Goal: Communication & Community: Answer question/provide support

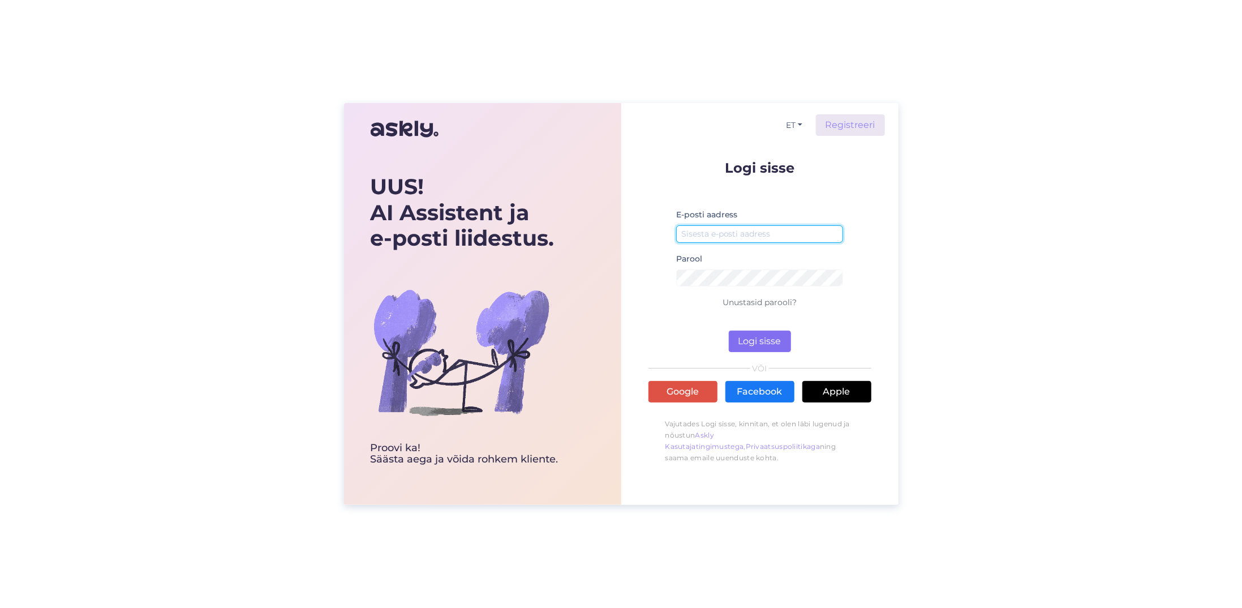
type input "[EMAIL_ADDRESS][DOMAIN_NAME]"
click at [765, 338] on button "Logi sisse" at bounding box center [760, 341] width 62 height 22
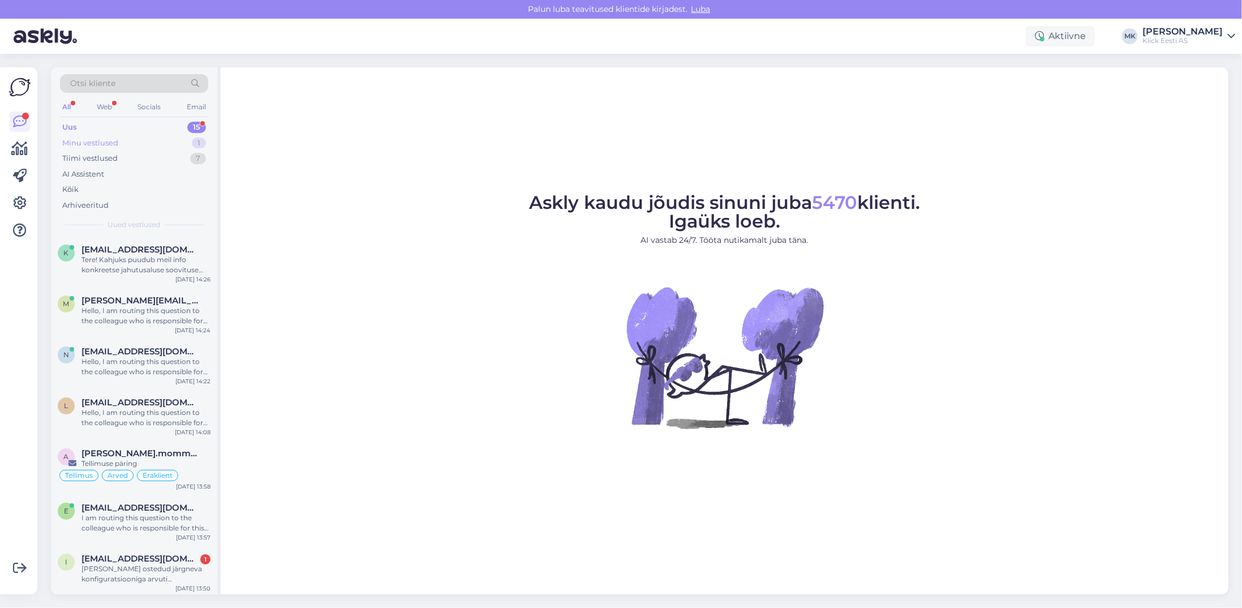
click at [97, 144] on div "Minu vestlused" at bounding box center [90, 143] width 56 height 11
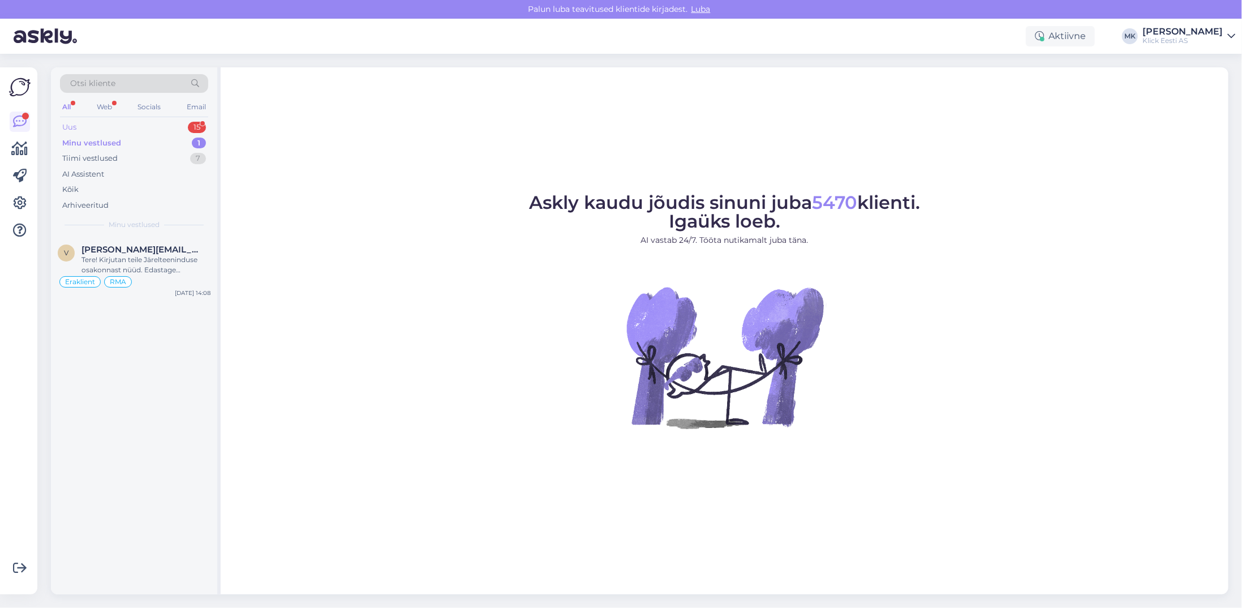
click at [94, 127] on div "Uus 15" at bounding box center [134, 127] width 148 height 16
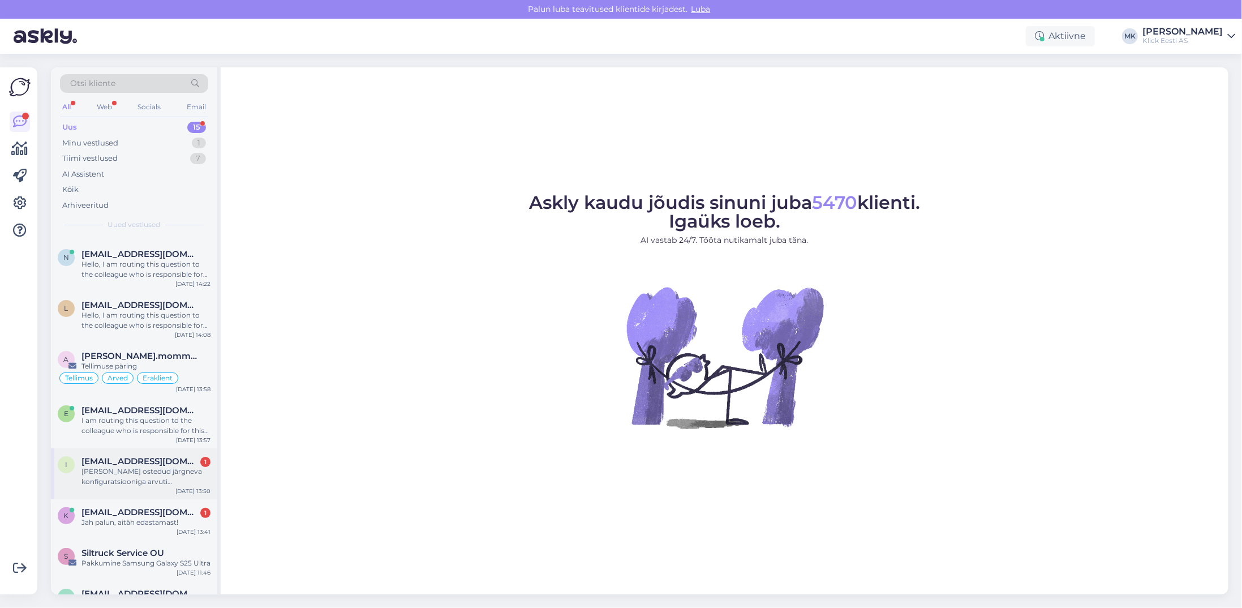
scroll to position [113, 0]
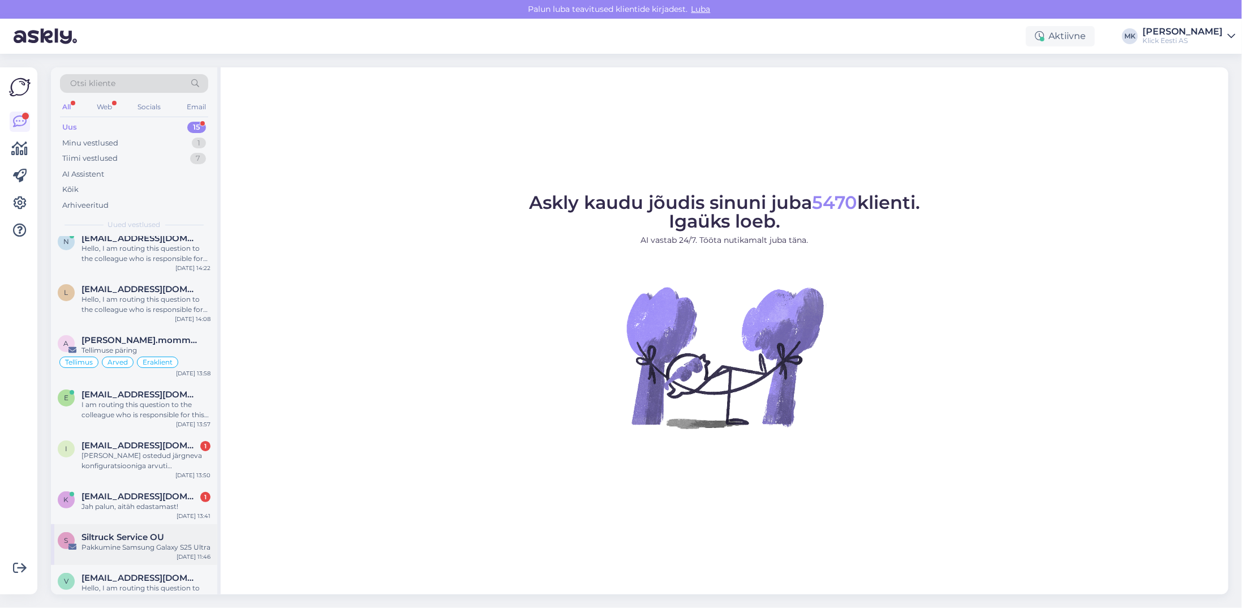
click at [157, 545] on div "Pakkumine Samsung Galaxy S25 Ultra" at bounding box center [145, 547] width 129 height 10
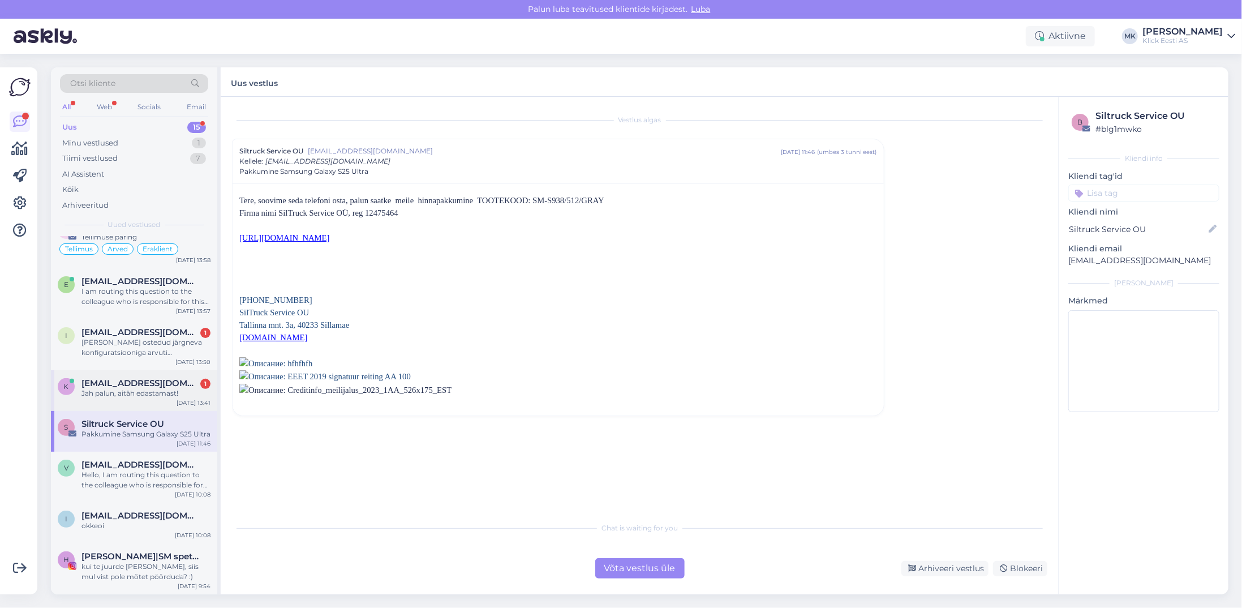
scroll to position [283, 0]
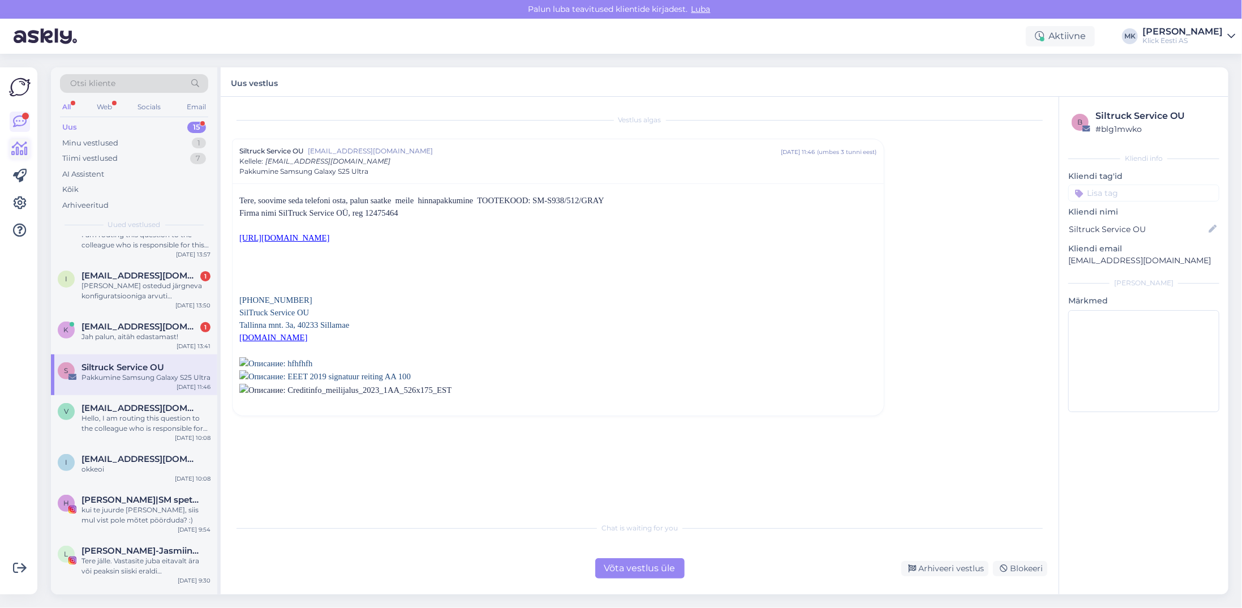
click at [17, 152] on icon at bounding box center [20, 149] width 16 height 14
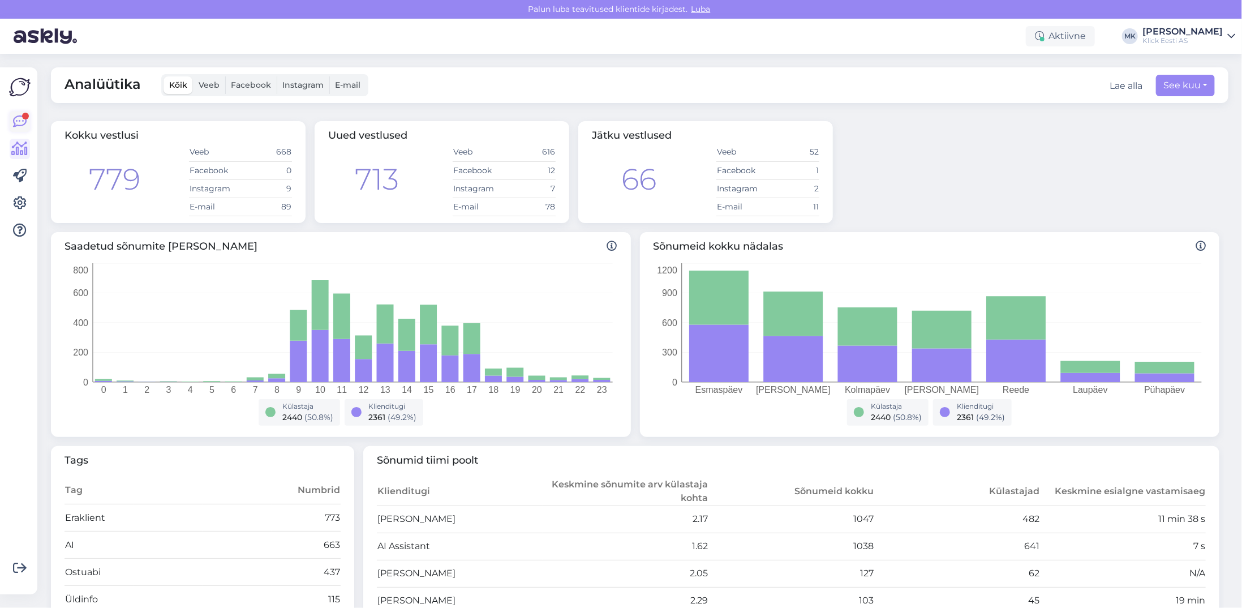
click at [16, 124] on icon at bounding box center [20, 122] width 14 height 14
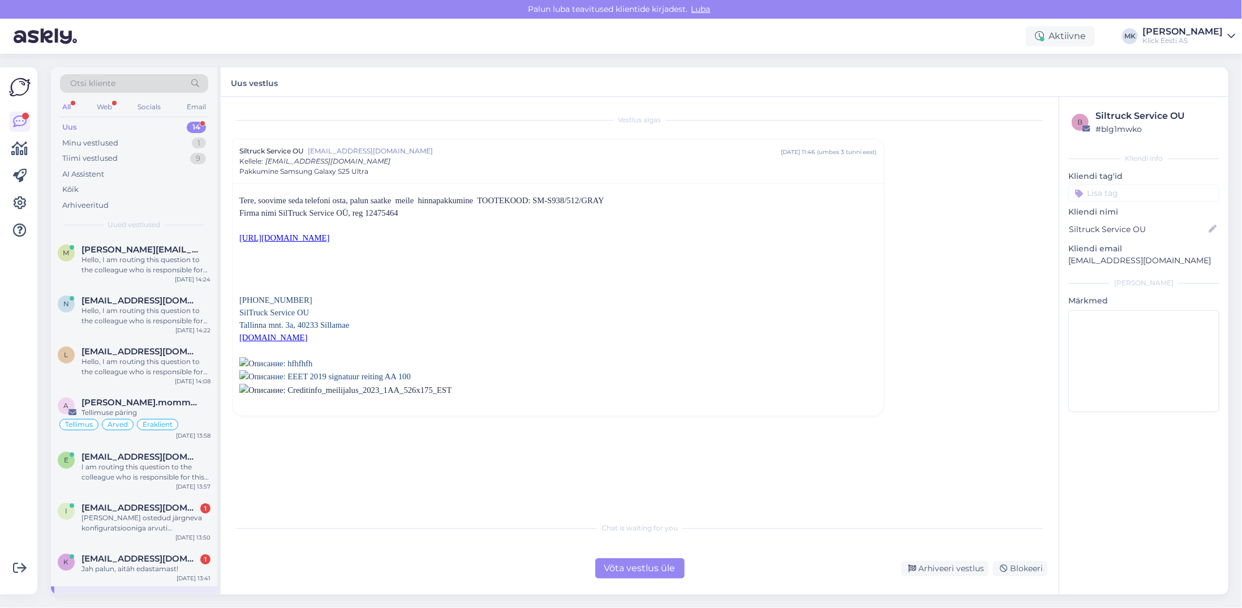
click at [88, 127] on div "Uus 14" at bounding box center [134, 127] width 148 height 16
click at [87, 139] on div "Minu vestlused" at bounding box center [90, 143] width 56 height 11
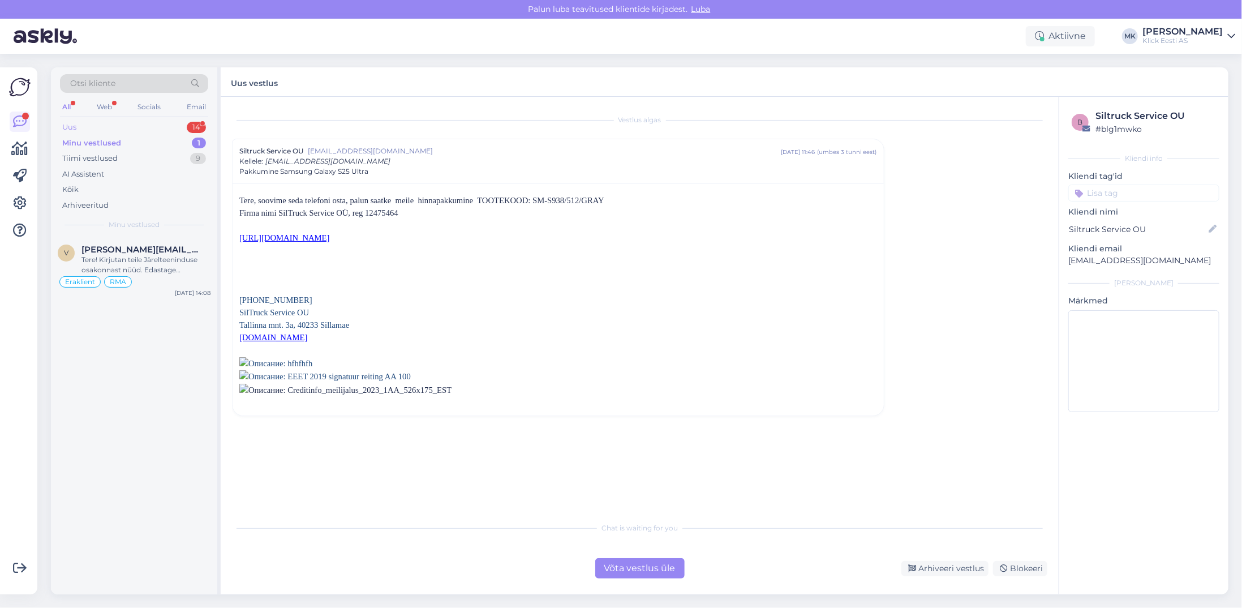
click at [86, 127] on div "Uus 14" at bounding box center [134, 127] width 148 height 16
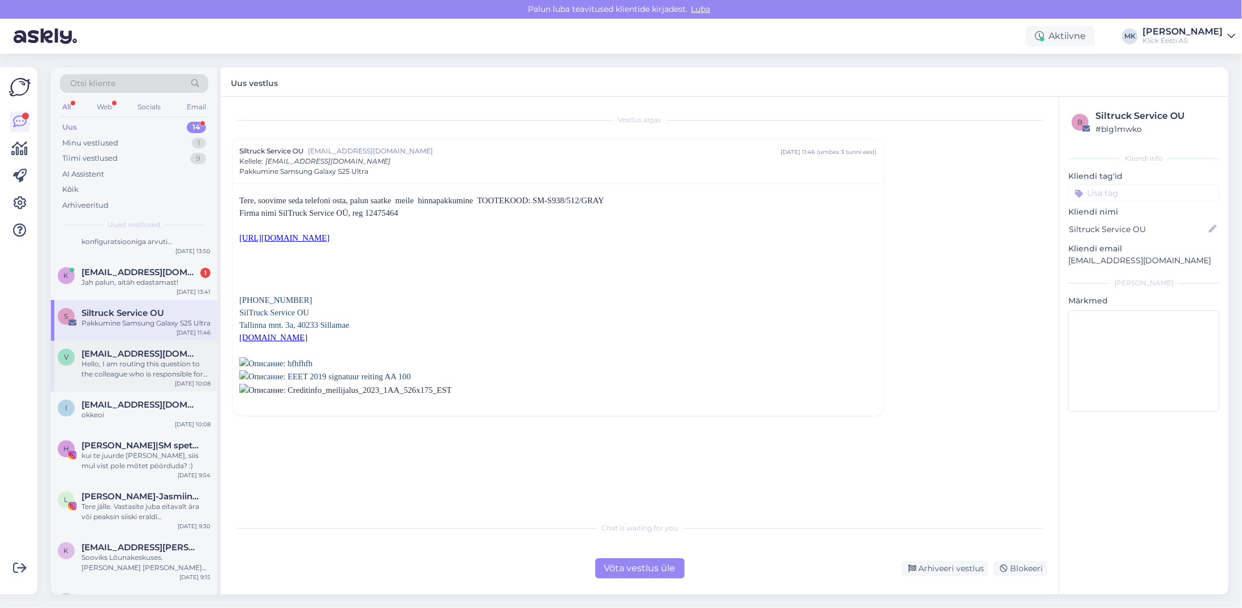
scroll to position [273, 0]
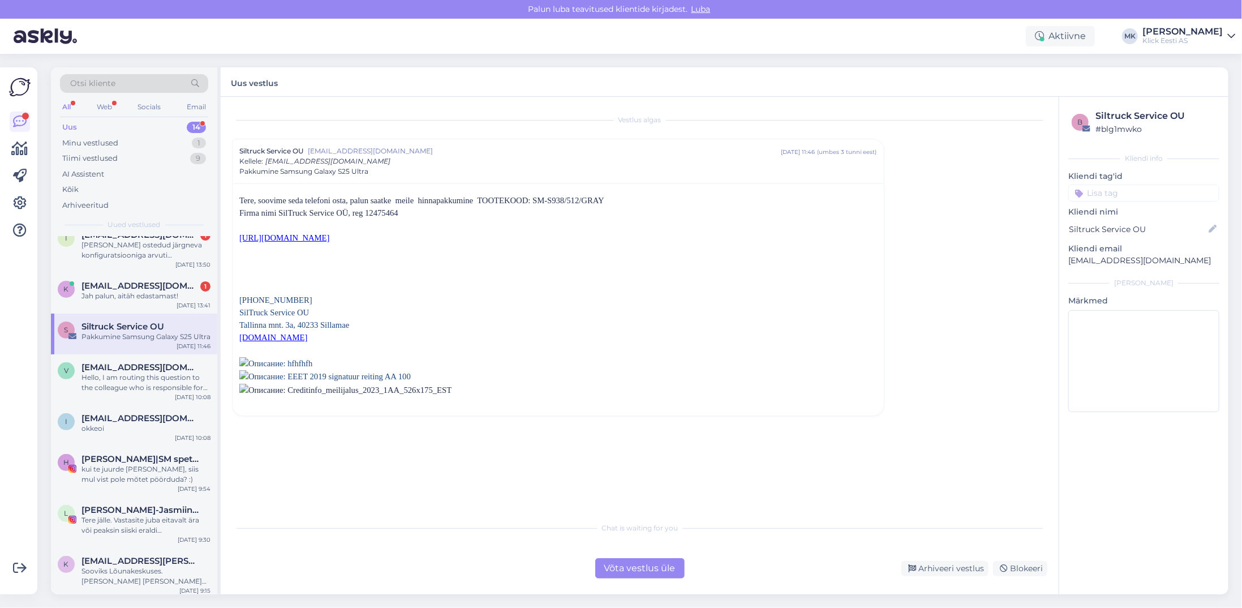
click at [144, 338] on div "Pakkumine Samsung Galaxy S25 Ultra" at bounding box center [145, 337] width 129 height 10
drag, startPoint x: 506, startPoint y: 239, endPoint x: 230, endPoint y: 197, distance: 278.8
click at [230, 197] on div "Vestlus algas Siltruck Service OU info@siltruck.ee aug 27 11:46 ( umbes 3 tunni…" at bounding box center [640, 345] width 838 height 497
copy div "Tere, soovime seda telefoni osta, palun saatke meile hinnapakkumine TOOTEKOOD: …"
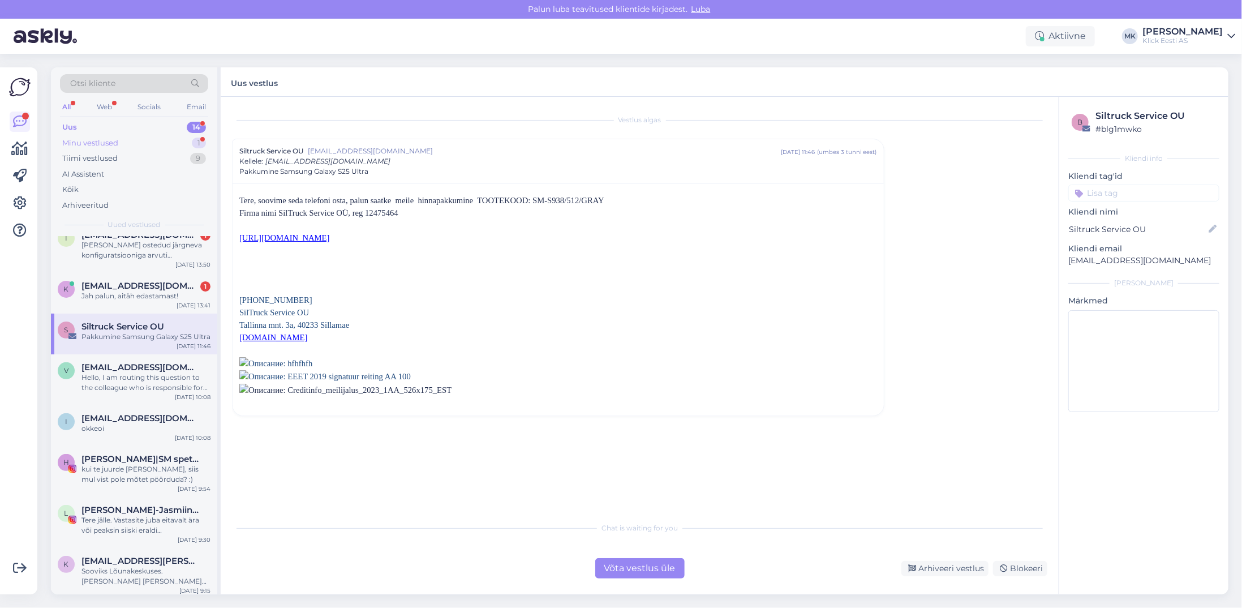
click at [102, 140] on div "Minu vestlused" at bounding box center [90, 143] width 56 height 11
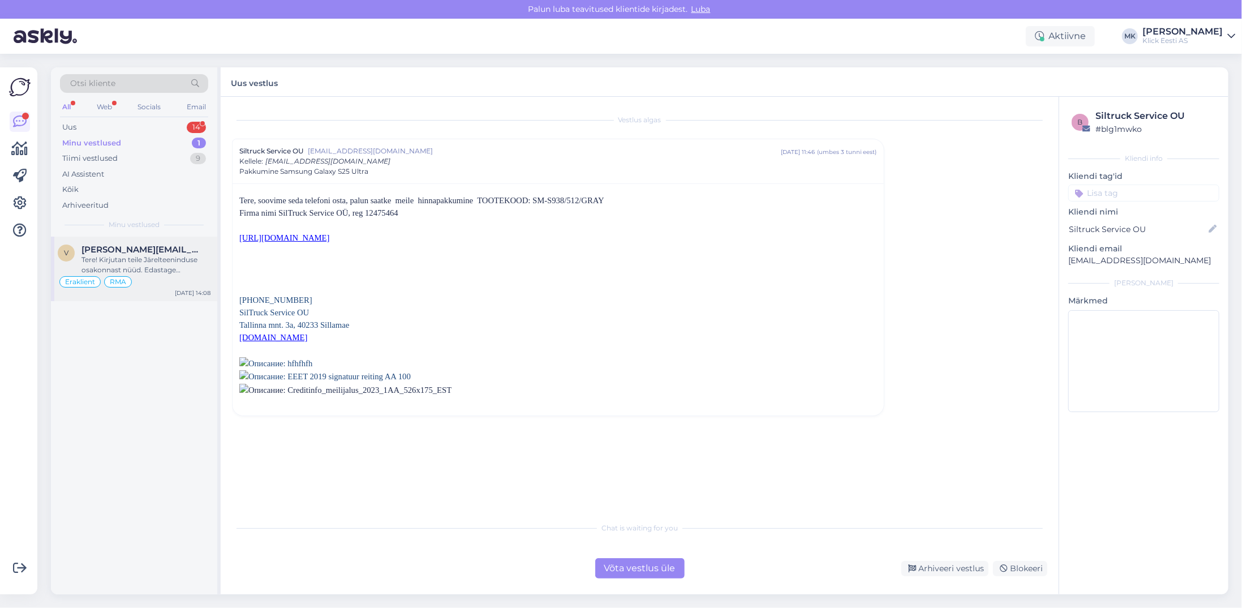
click at [168, 263] on div "Tere! Kirjutan teile Järelteeninduse osakonnast nüüd. Edastage [PERSON_NAME] re…" at bounding box center [145, 265] width 129 height 20
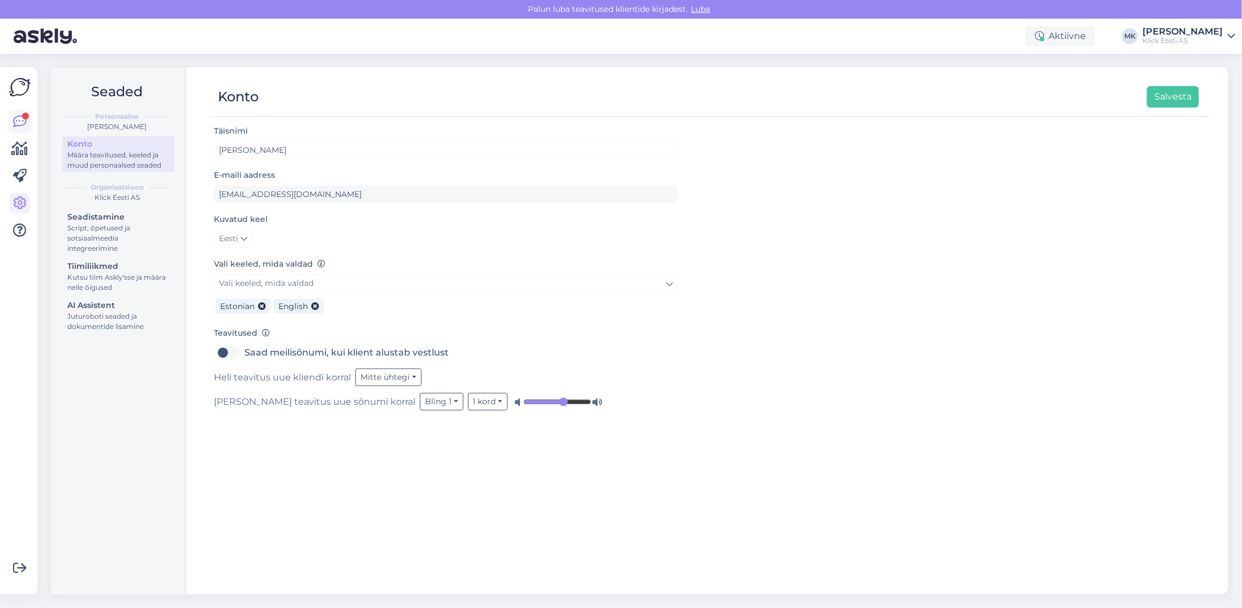
click at [24, 124] on icon at bounding box center [20, 122] width 14 height 14
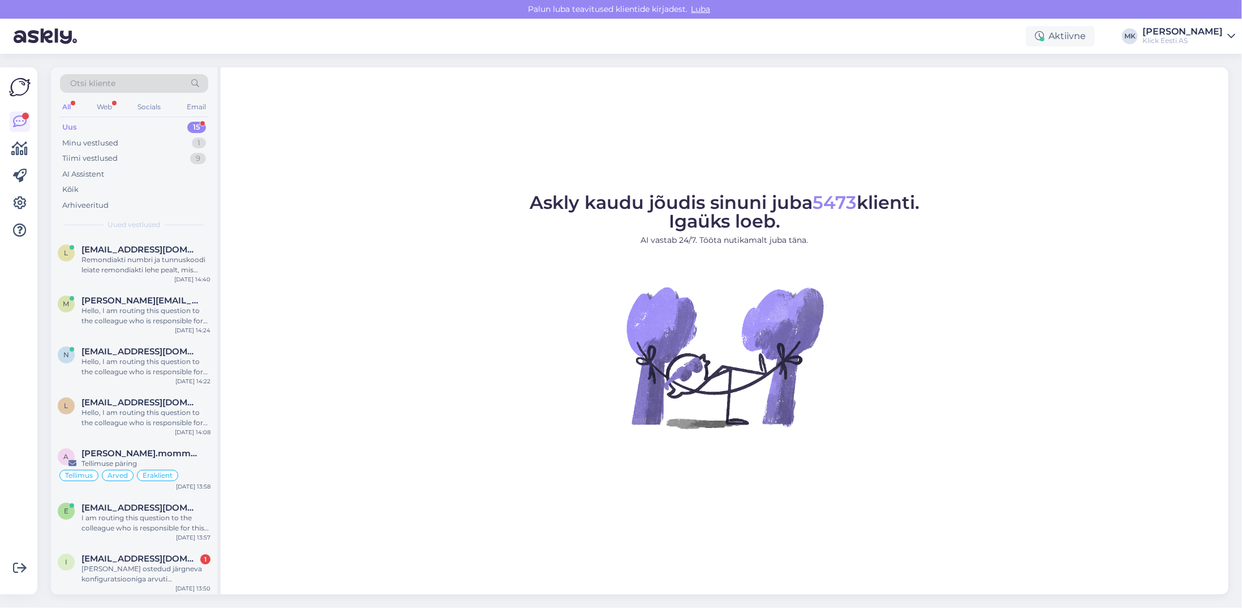
click at [102, 123] on div "Uus 15" at bounding box center [134, 127] width 148 height 16
click at [142, 260] on div "Remondiakti numbri ja tunnuskoodi leiate remondiakti lehe pealt, mis kauplusest…" at bounding box center [145, 265] width 129 height 20
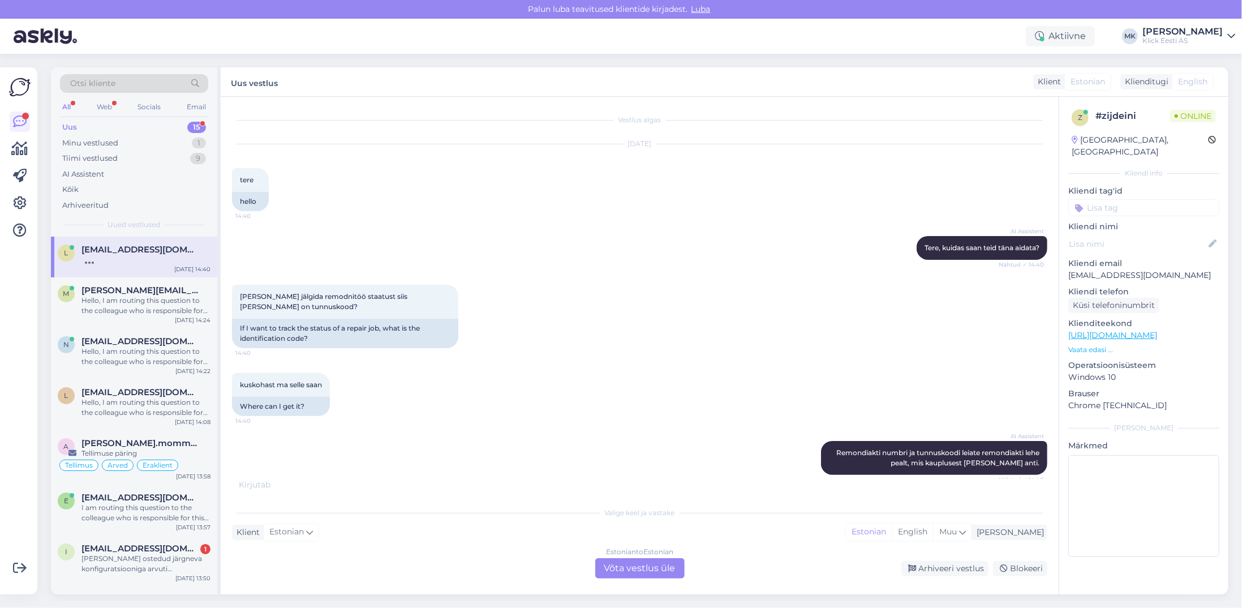
scroll to position [64, 0]
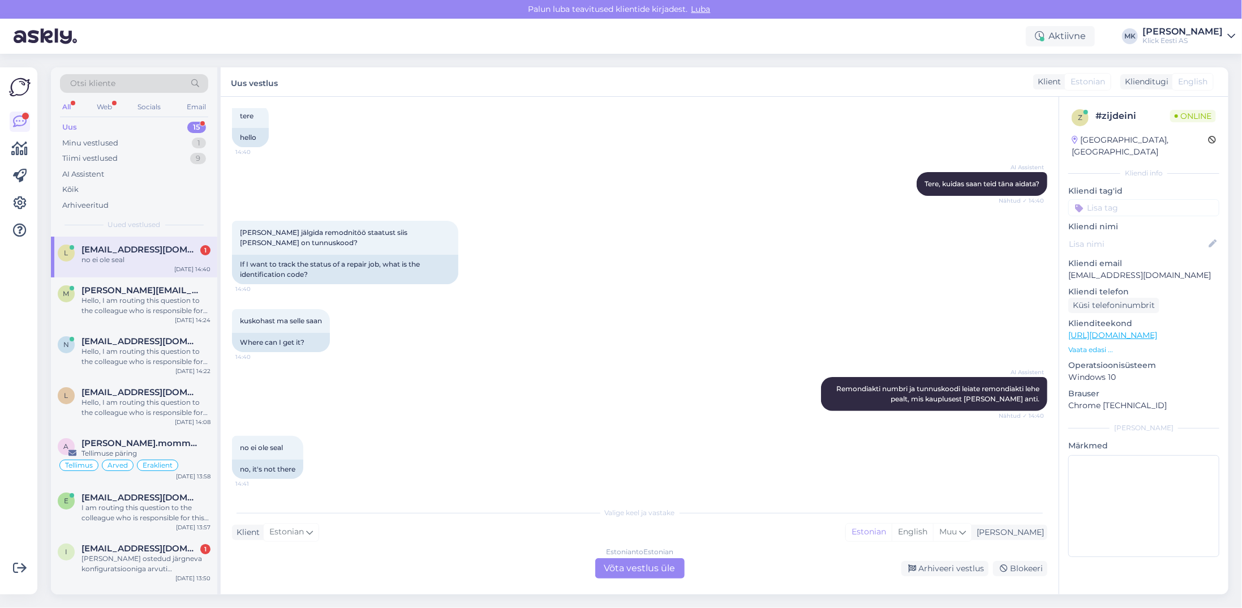
click at [614, 573] on div "Estonian to Estonian Võta vestlus üle" at bounding box center [639, 568] width 89 height 20
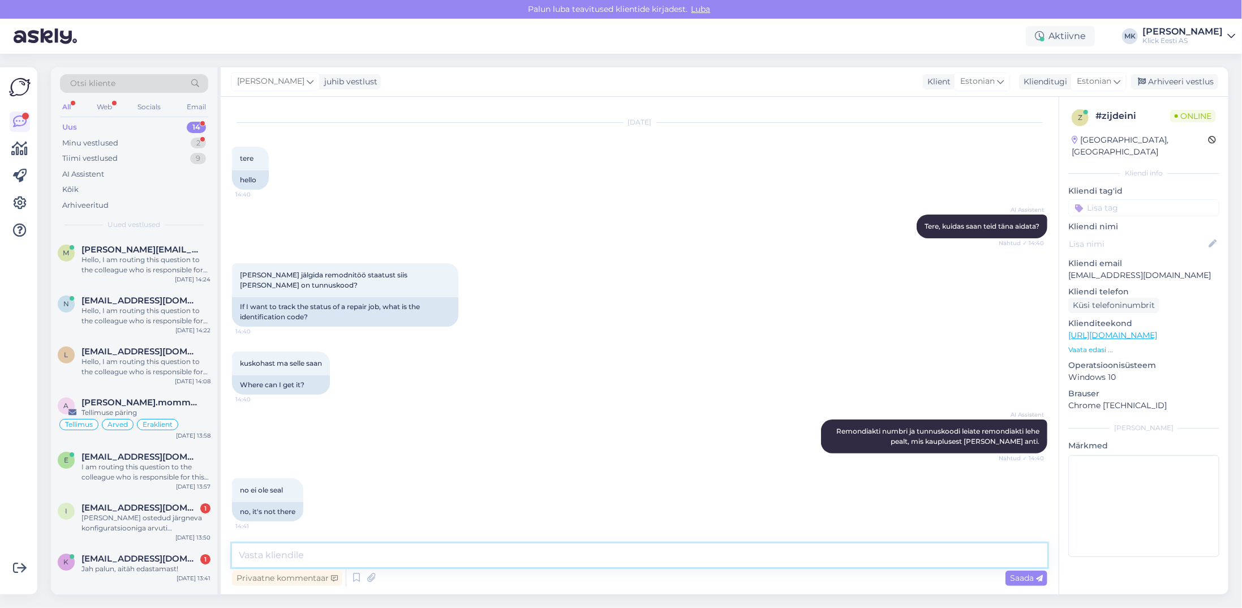
click at [294, 557] on textarea at bounding box center [639, 555] width 815 height 24
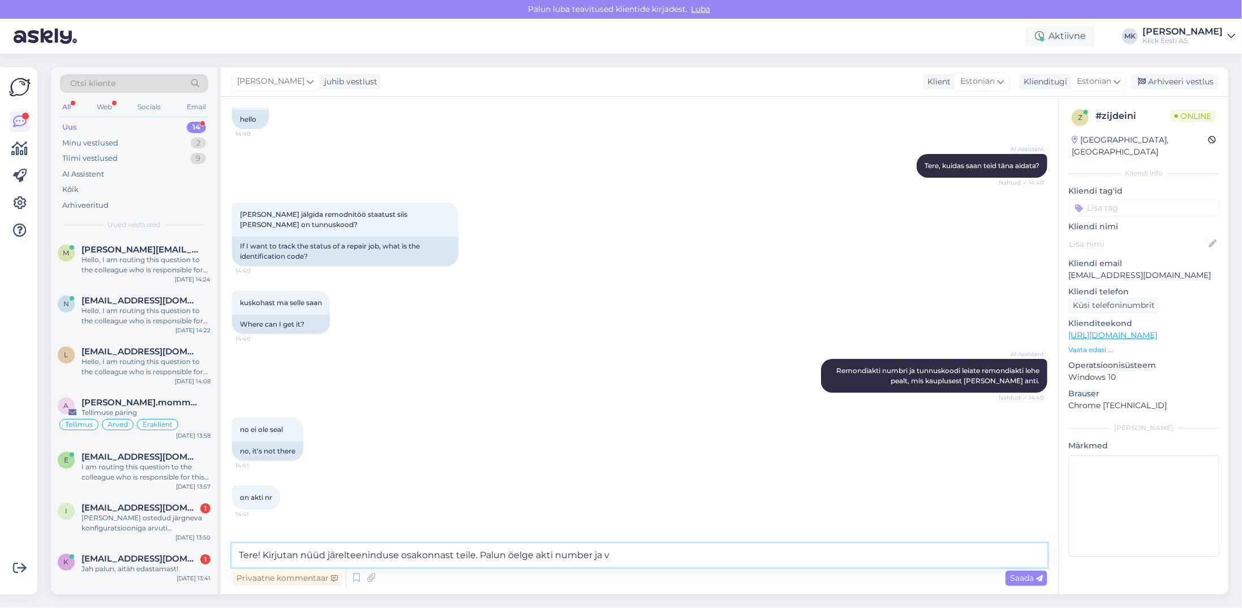
scroll to position [119, 0]
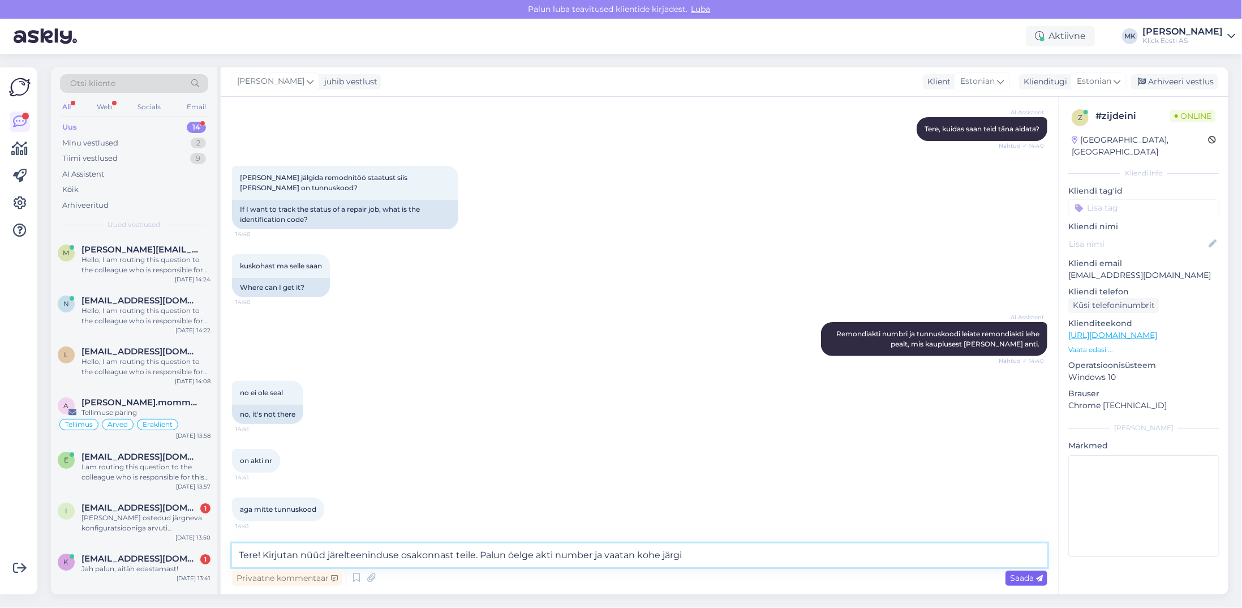
type textarea "Tere! Kirjutan nüüd järelteeninduse osakonnast teile. Palun öelge akti number j…"
click at [1036, 576] on span "Saada" at bounding box center [1026, 578] width 33 height 10
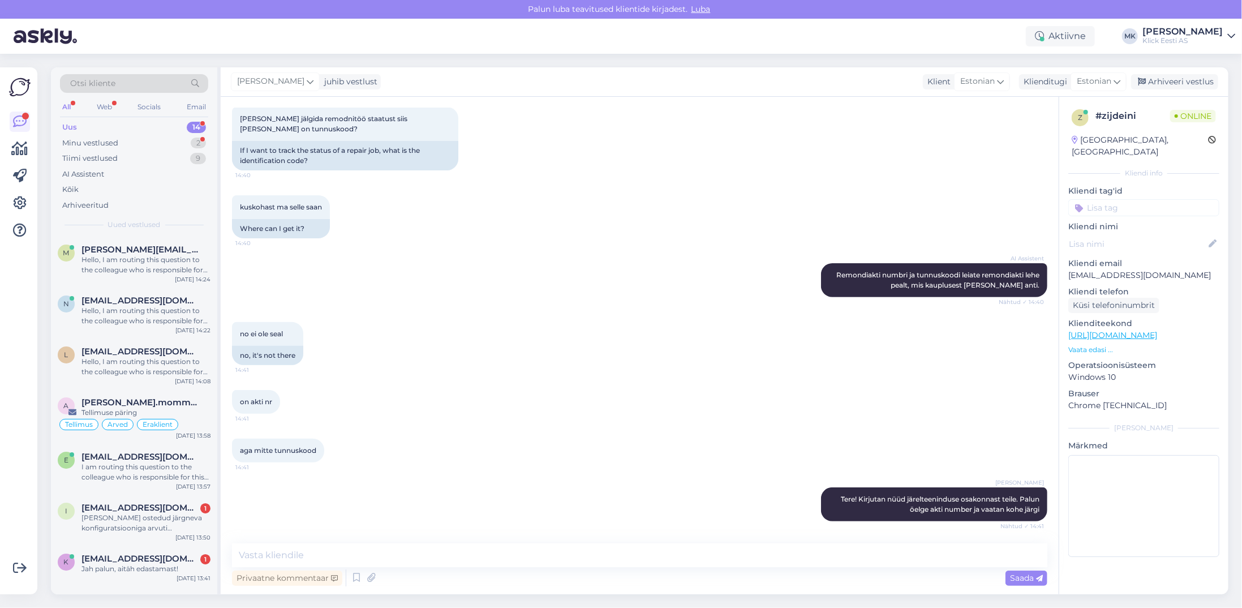
scroll to position [226, 0]
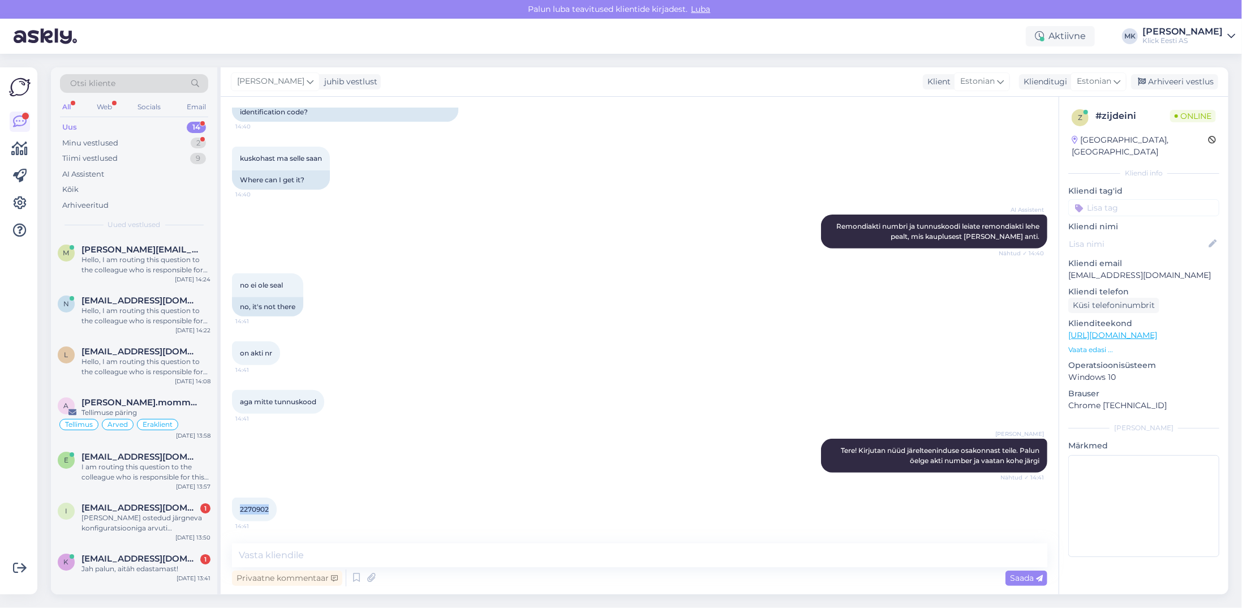
drag, startPoint x: 272, startPoint y: 509, endPoint x: 237, endPoint y: 512, distance: 34.6
click at [237, 512] on div "2270902 14:41" at bounding box center [254, 509] width 45 height 24
copy span "2270902"
click at [291, 554] on textarea at bounding box center [639, 555] width 815 height 24
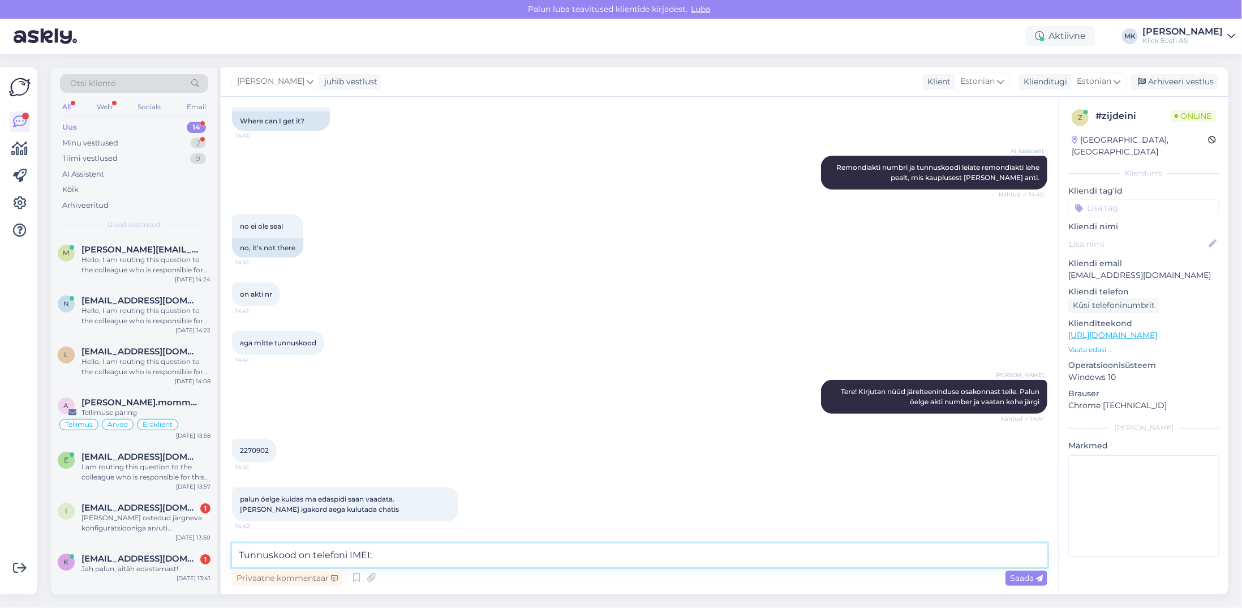
paste textarea "350929872639196"
type textarea "Tunnuskood on telefoni IMEI: [TECHNICAL_ID]"
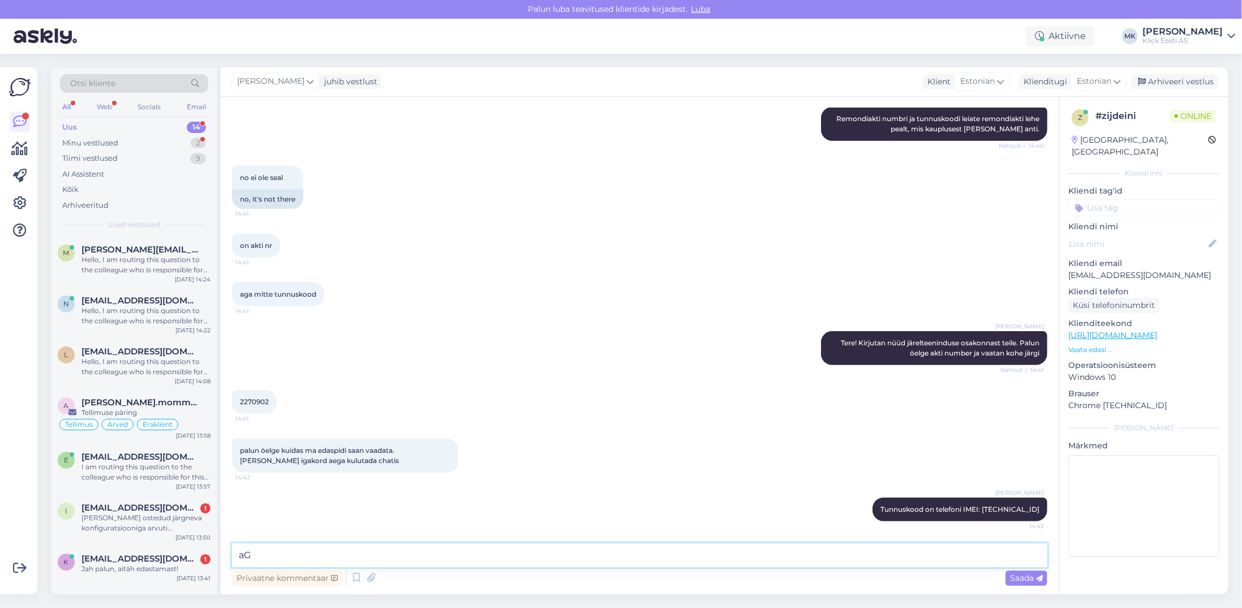
type textarea "a"
type textarea "h"
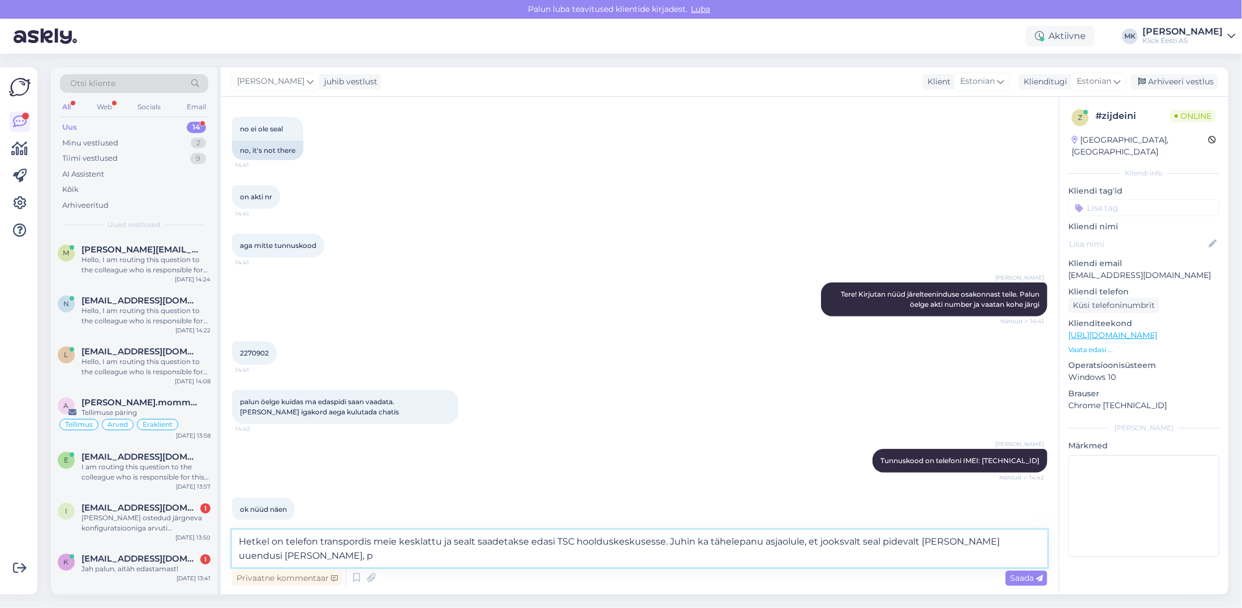
scroll to position [394, 0]
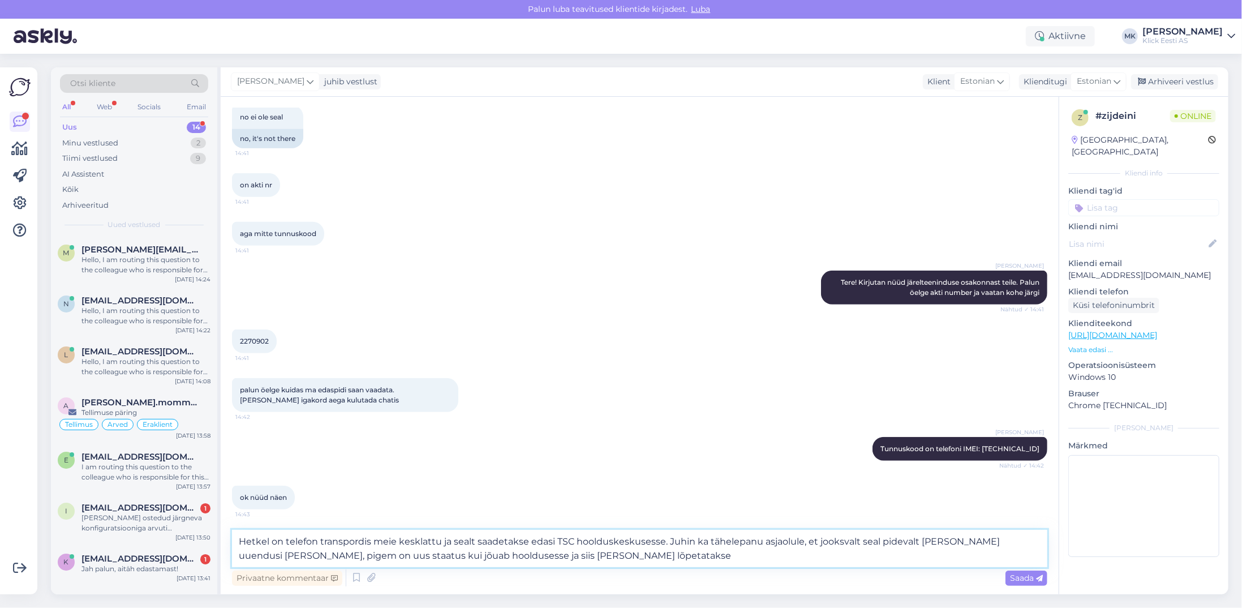
type textarea "Hetkel on telefon transpordis meie kesklattu ja sealt saadetakse edasi TSC hool…"
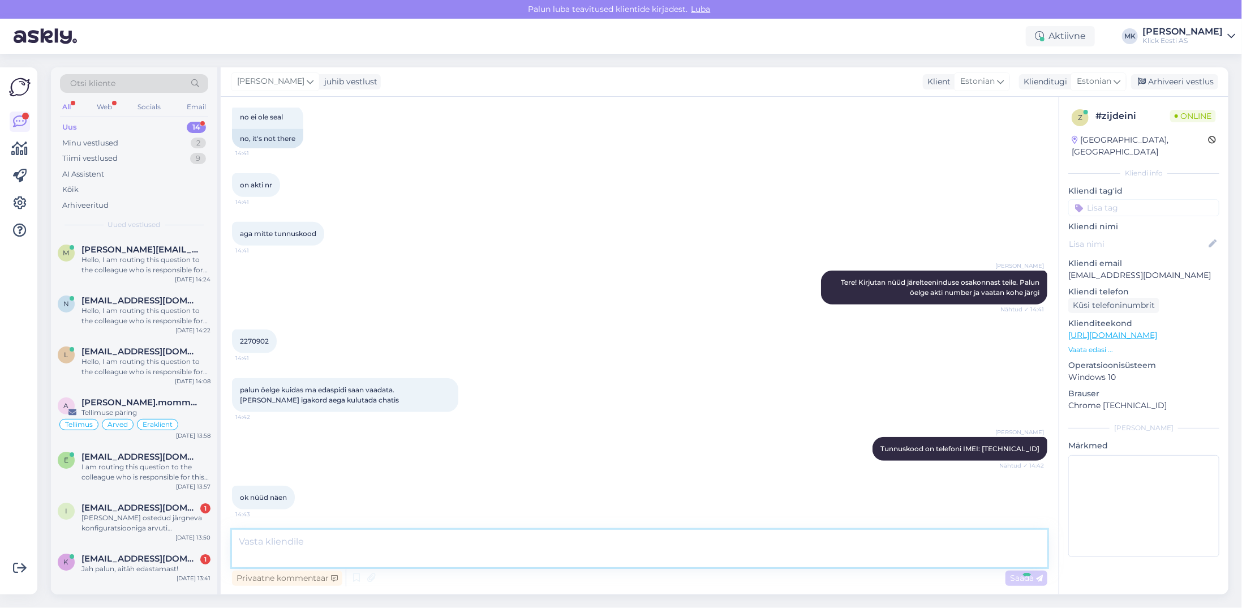
scroll to position [472, 0]
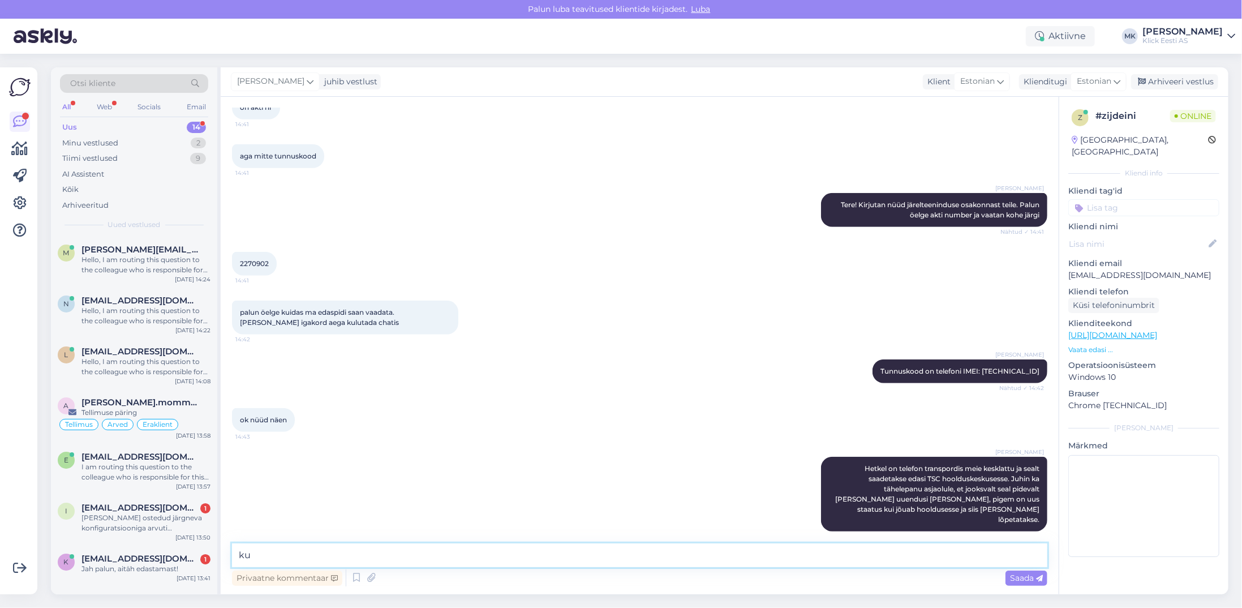
type textarea "k"
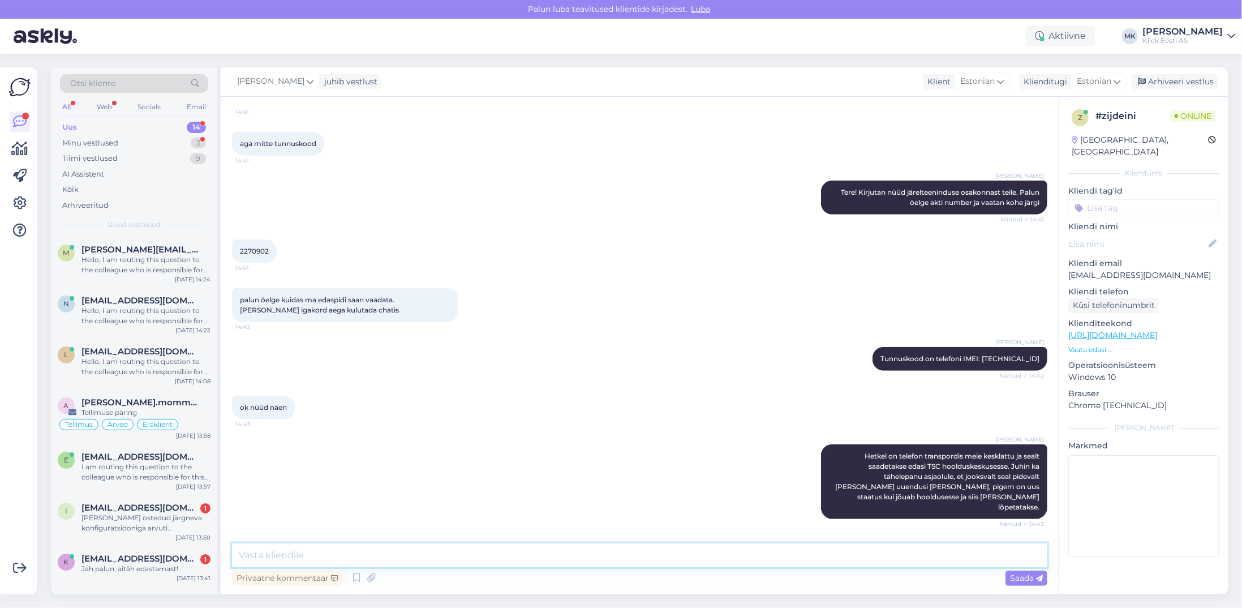
scroll to position [521, 0]
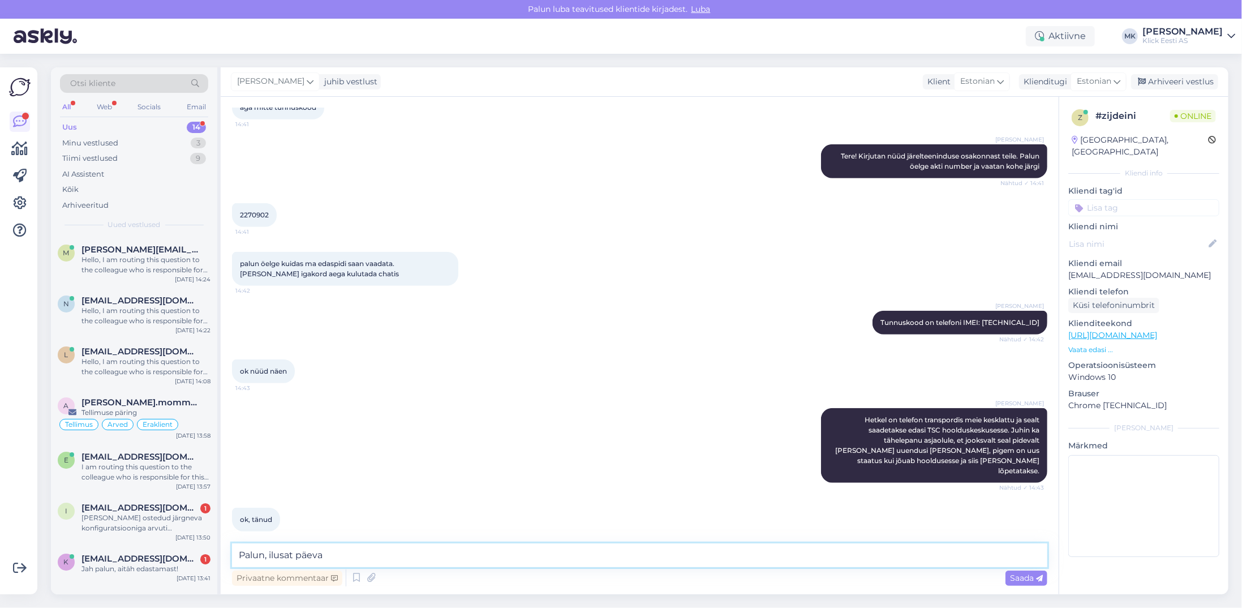
type textarea "Palun, ilusat päeva!"
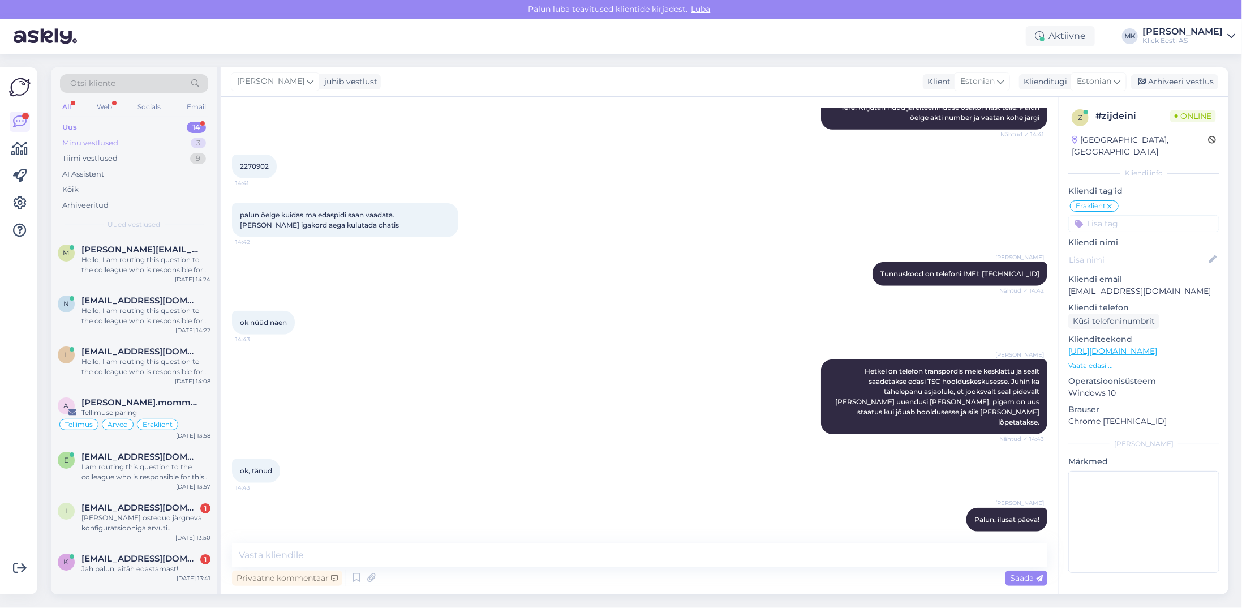
click at [109, 139] on div "Minu vestlused" at bounding box center [90, 143] width 56 height 11
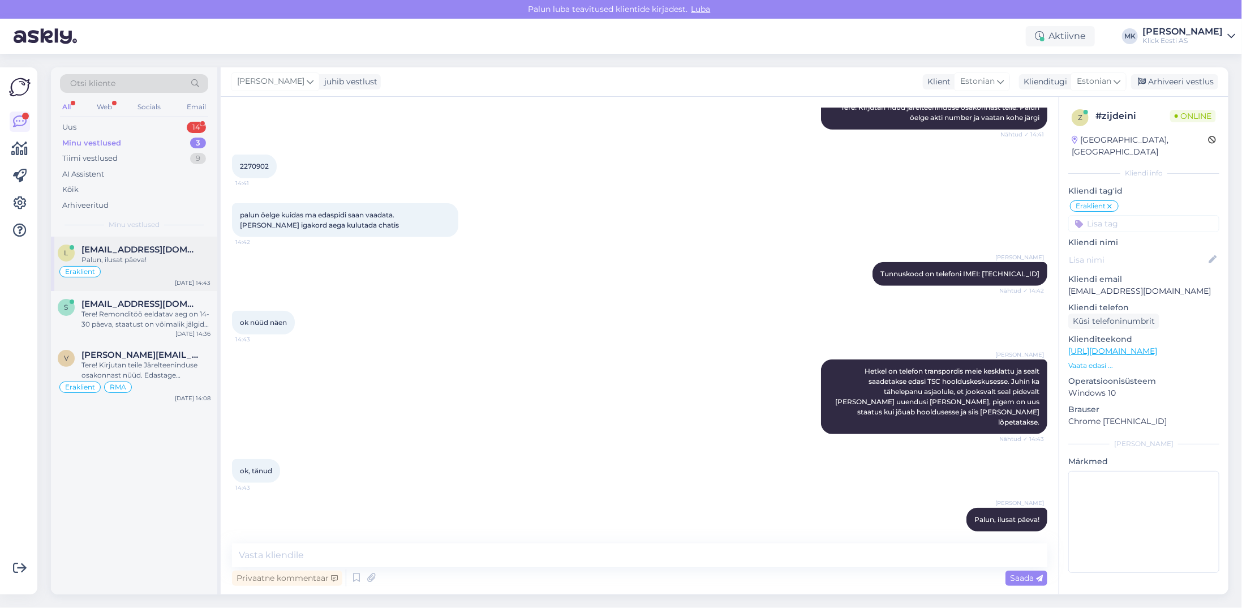
click at [177, 251] on div "[EMAIL_ADDRESS][DOMAIN_NAME]" at bounding box center [145, 249] width 129 height 10
click at [1173, 76] on div "Arhiveeri vestlus" at bounding box center [1174, 81] width 87 height 15
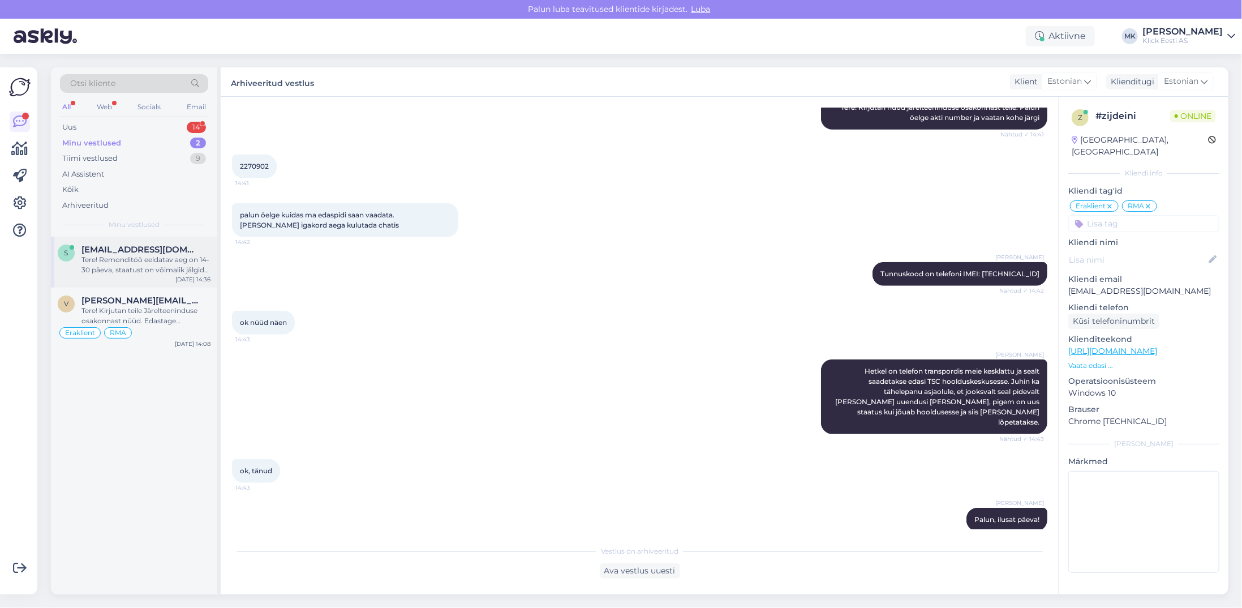
click at [132, 265] on div "Tere! Remonditöö eeldatav aeg on 14-30 päeva, staatust on võimalik jälgida siit…" at bounding box center [145, 265] width 129 height 20
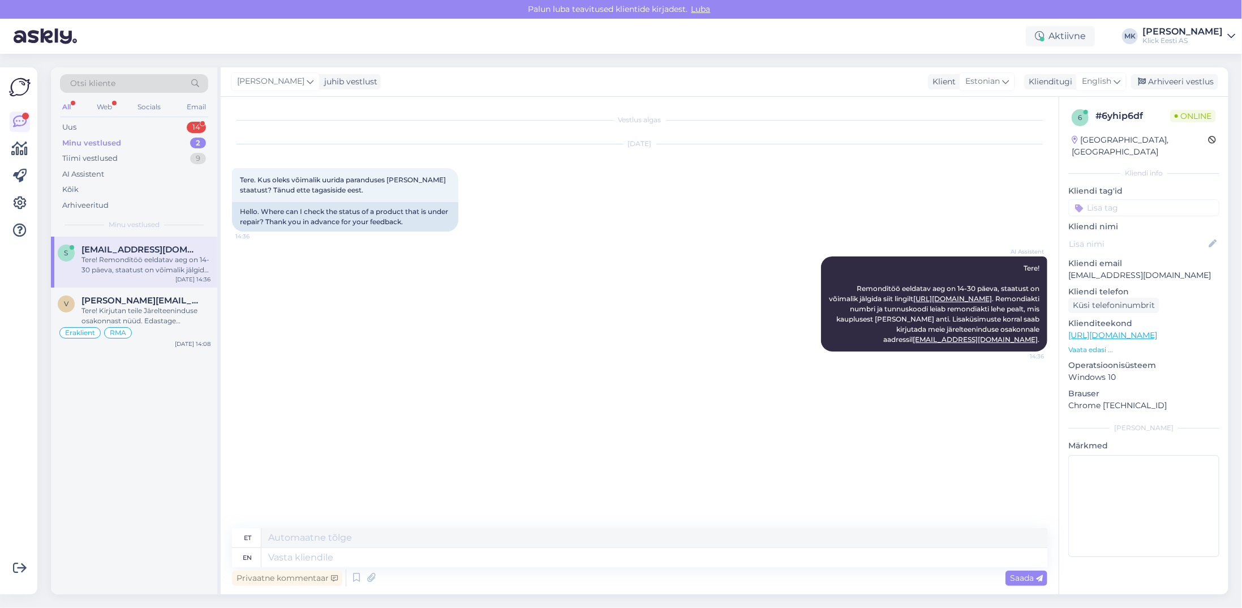
scroll to position [0, 0]
click at [322, 536] on textarea at bounding box center [654, 537] width 786 height 19
type textarea "T"
type textarea "S"
click at [320, 536] on textarea at bounding box center [654, 537] width 786 height 19
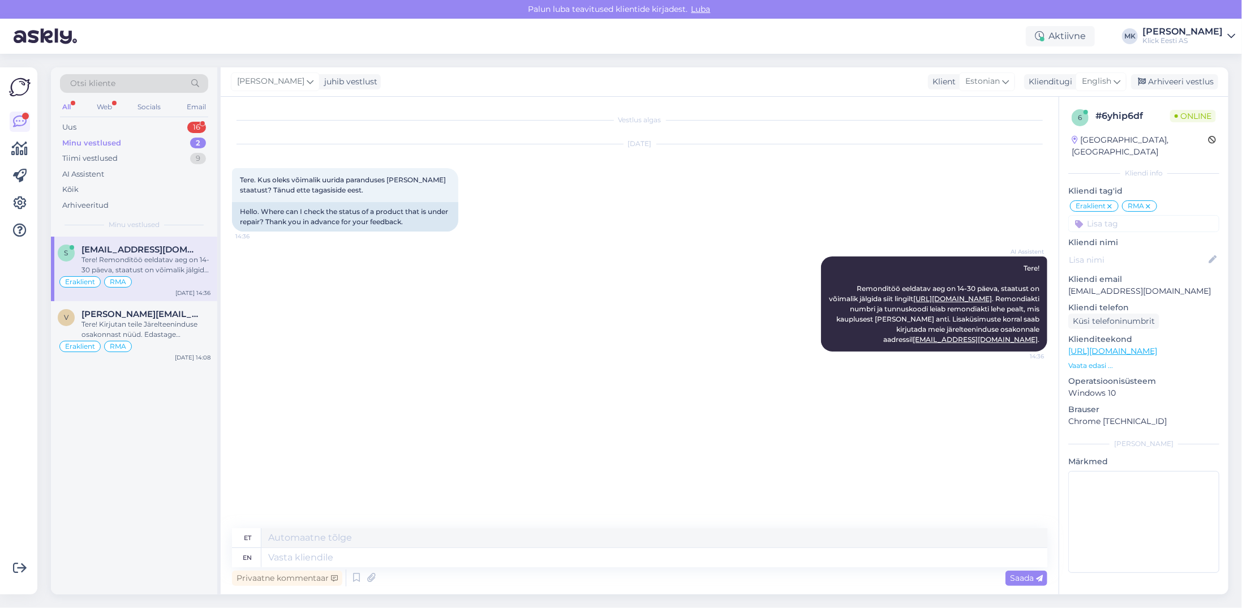
click at [101, 139] on div "Minu vestlused" at bounding box center [91, 143] width 59 height 11
click at [1180, 79] on div "Arhiveeri vestlus" at bounding box center [1174, 81] width 87 height 15
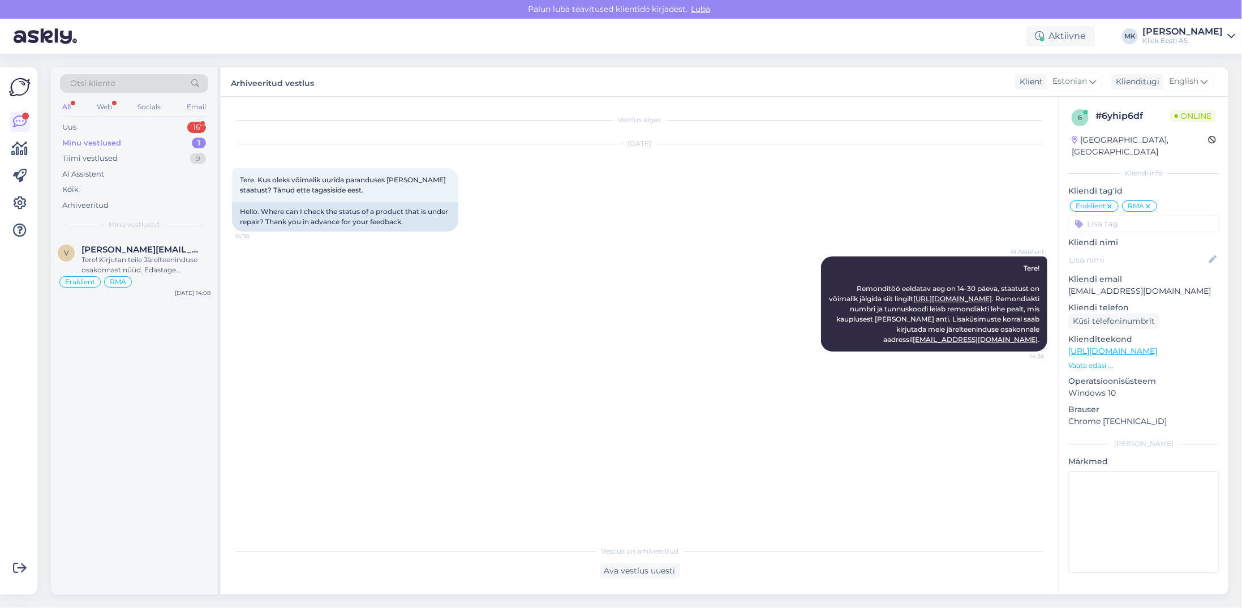
click at [115, 141] on div "Minu vestlused" at bounding box center [91, 143] width 59 height 11
click at [74, 145] on div "Minu vestlused" at bounding box center [91, 143] width 59 height 11
click at [81, 128] on div "Uus 15" at bounding box center [134, 127] width 148 height 16
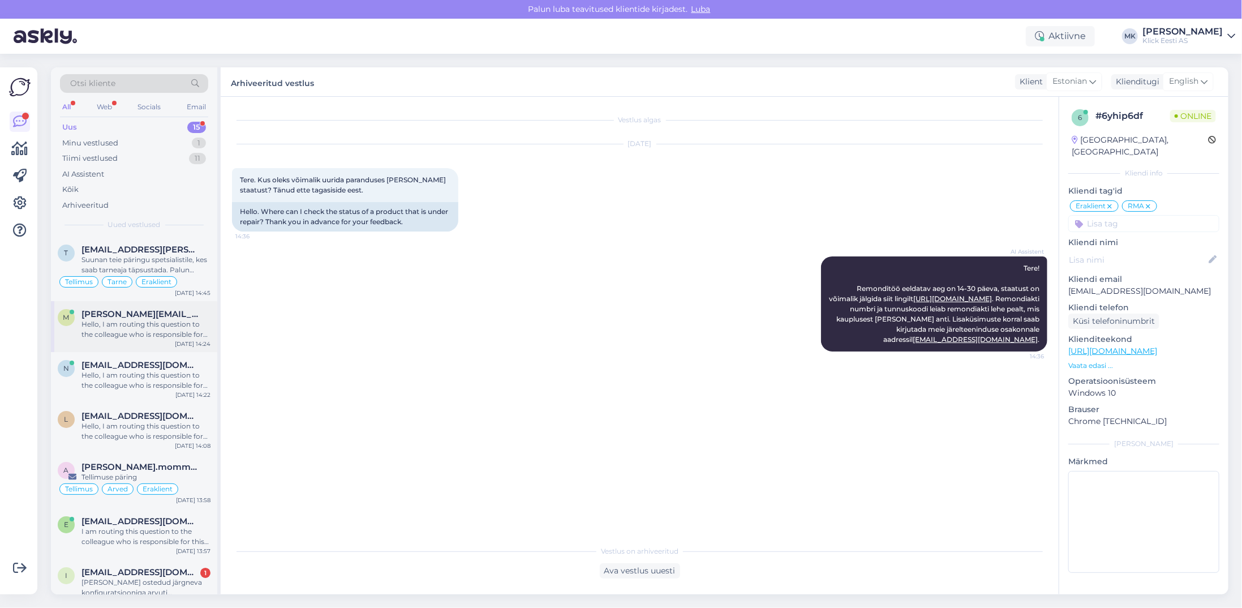
click at [174, 338] on div "Hello, I am routing this question to the colleague who is responsible for this …" at bounding box center [145, 329] width 129 height 20
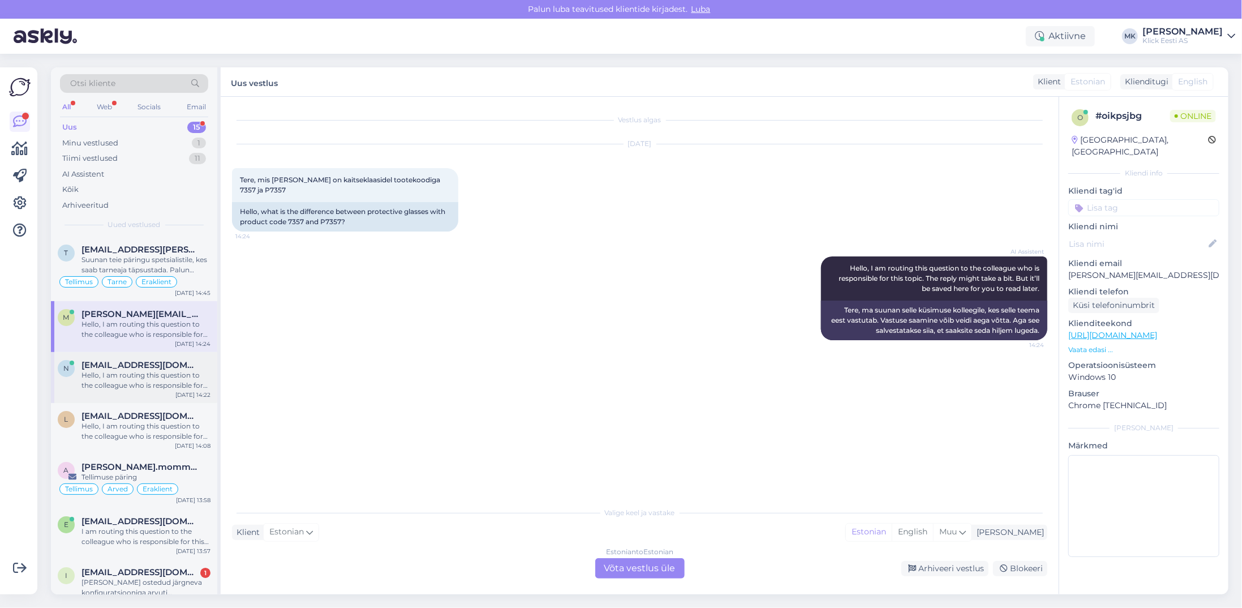
click at [161, 371] on div "Hello, I am routing this question to the colleague who is responsible for this …" at bounding box center [145, 380] width 129 height 20
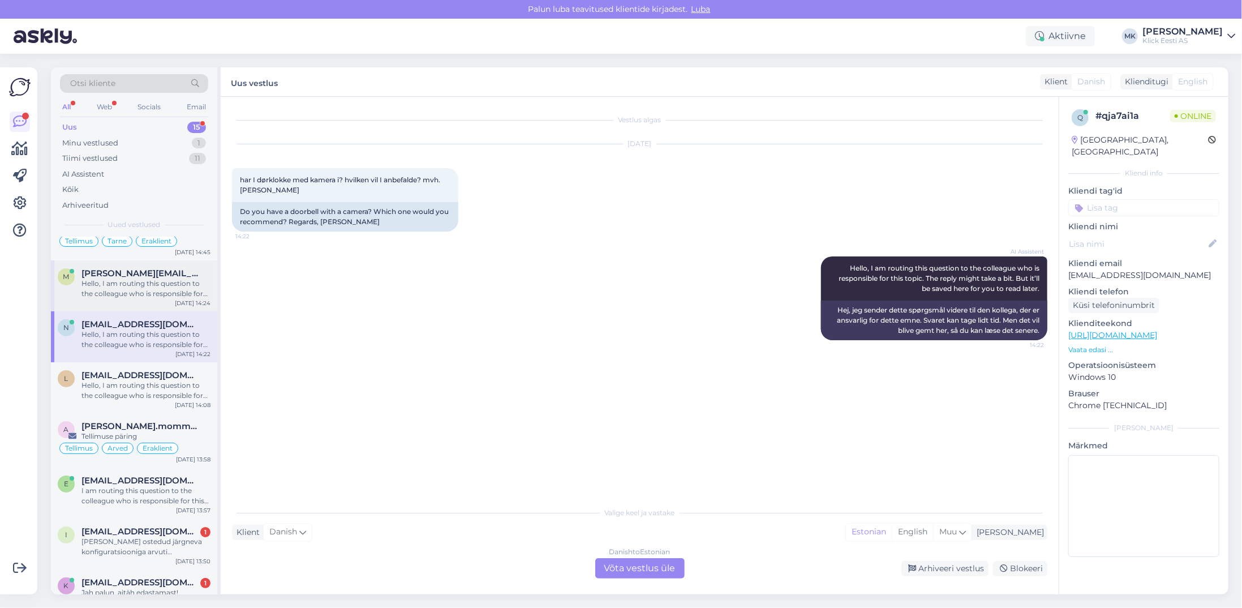
scroll to position [57, 0]
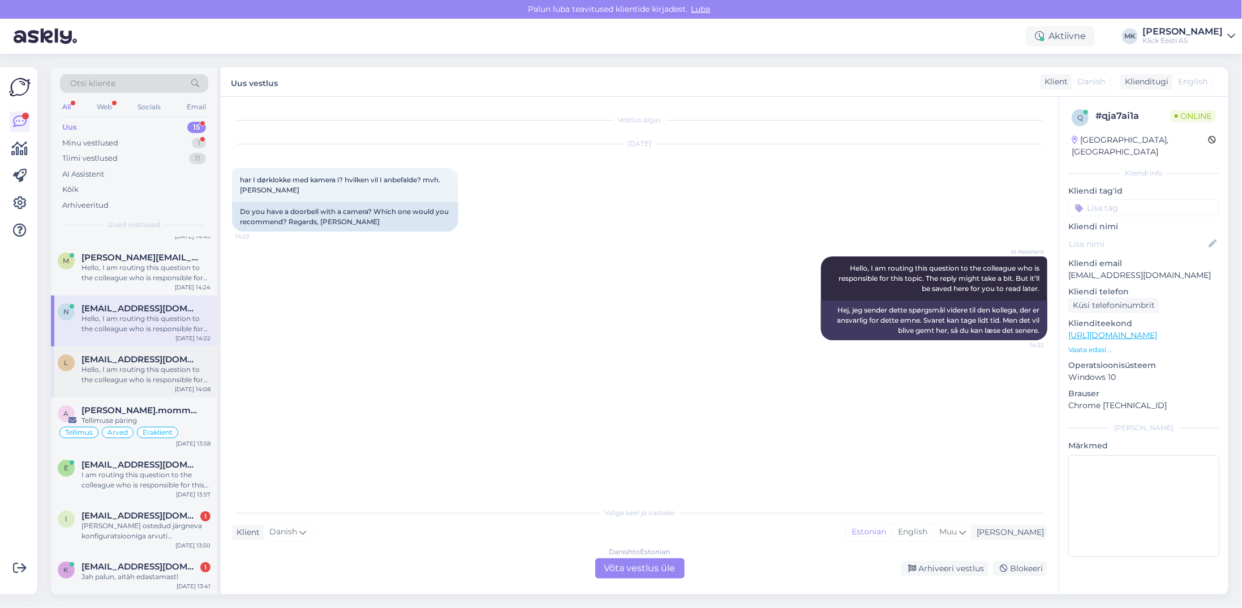
click at [162, 377] on div "Hello, I am routing this question to the colleague who is responsible for this …" at bounding box center [145, 374] width 129 height 20
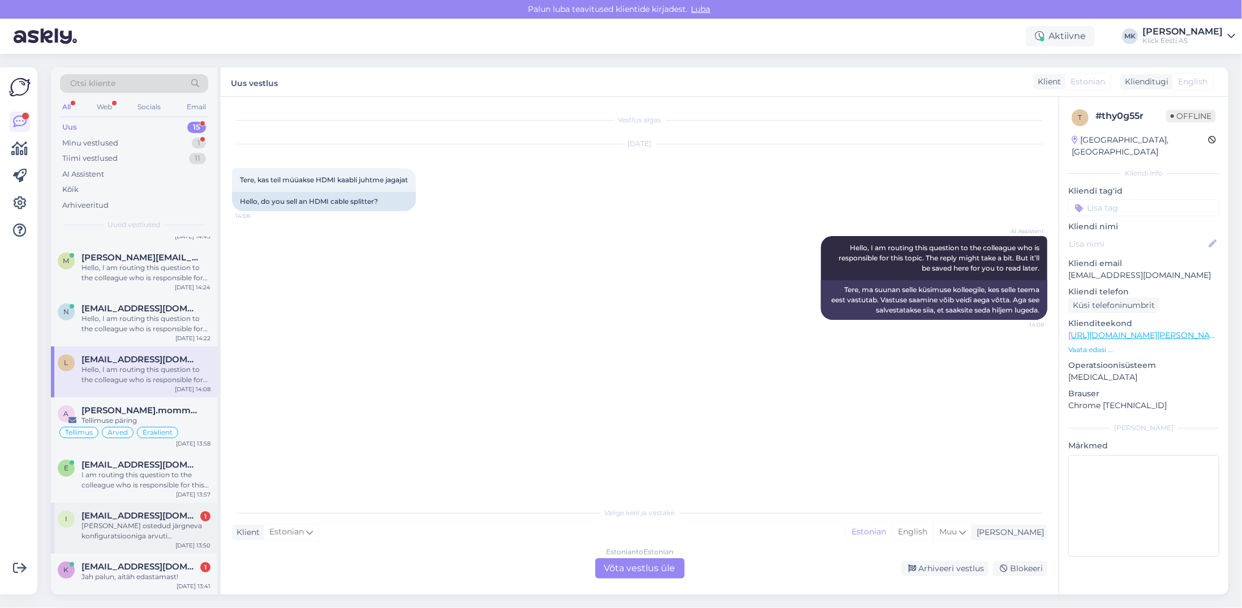
click at [177, 531] on div "[PERSON_NAME] ostedud järgneva konfiguratsiooniga arvuti [PERSON_NAME]. Kas ole…" at bounding box center [145, 531] width 129 height 20
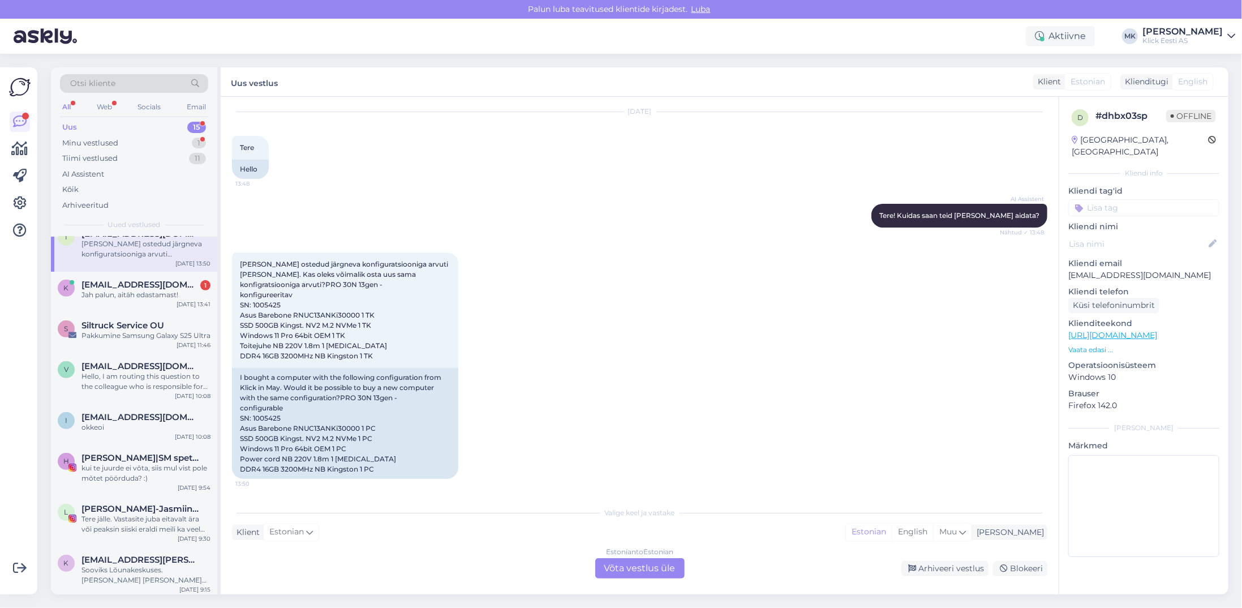
scroll to position [394, 0]
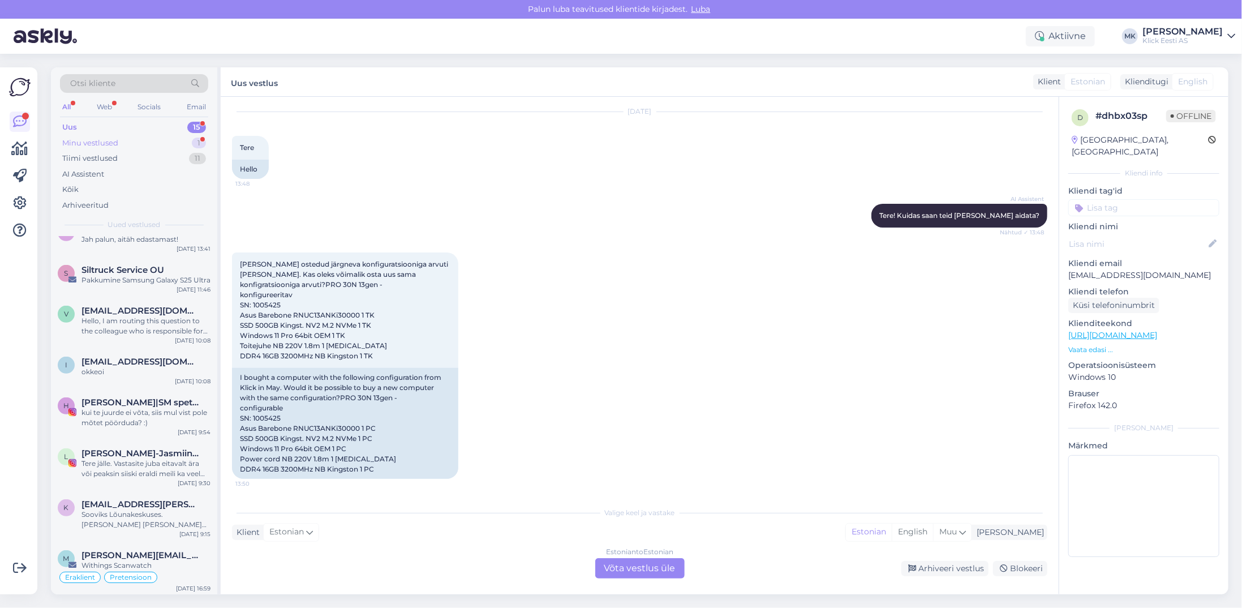
click at [100, 144] on div "Minu vestlused" at bounding box center [90, 143] width 56 height 11
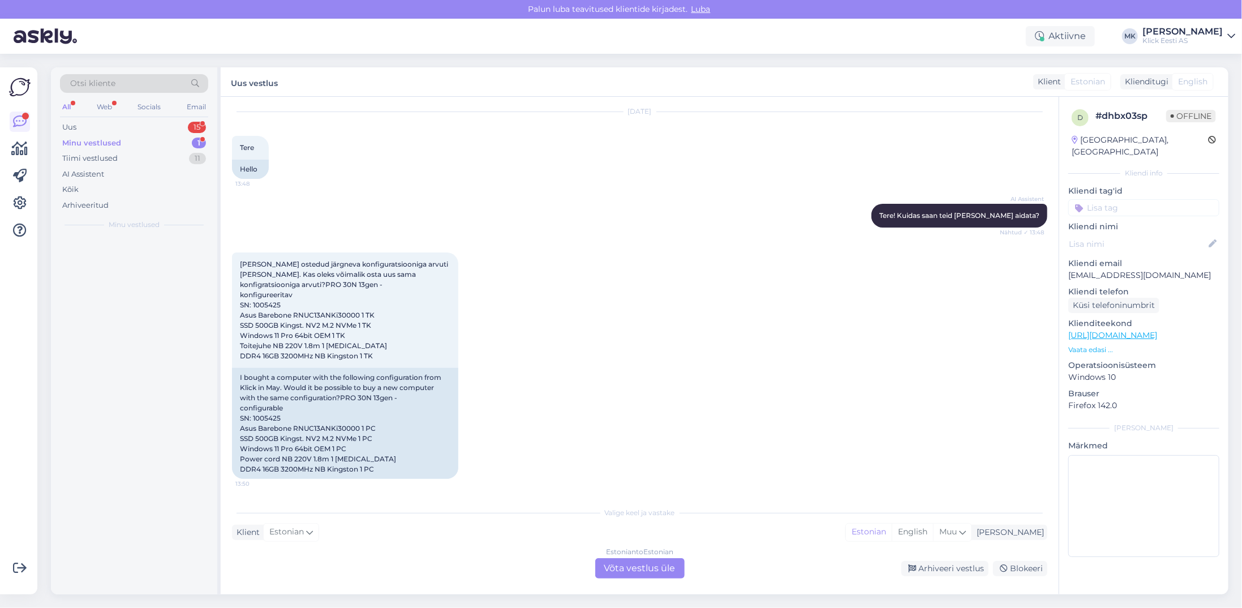
scroll to position [0, 0]
click at [136, 255] on div "Tere! Kirjutan teile Järelteeninduse osakonnast nüüd. Edastage [PERSON_NAME] re…" at bounding box center [145, 265] width 129 height 20
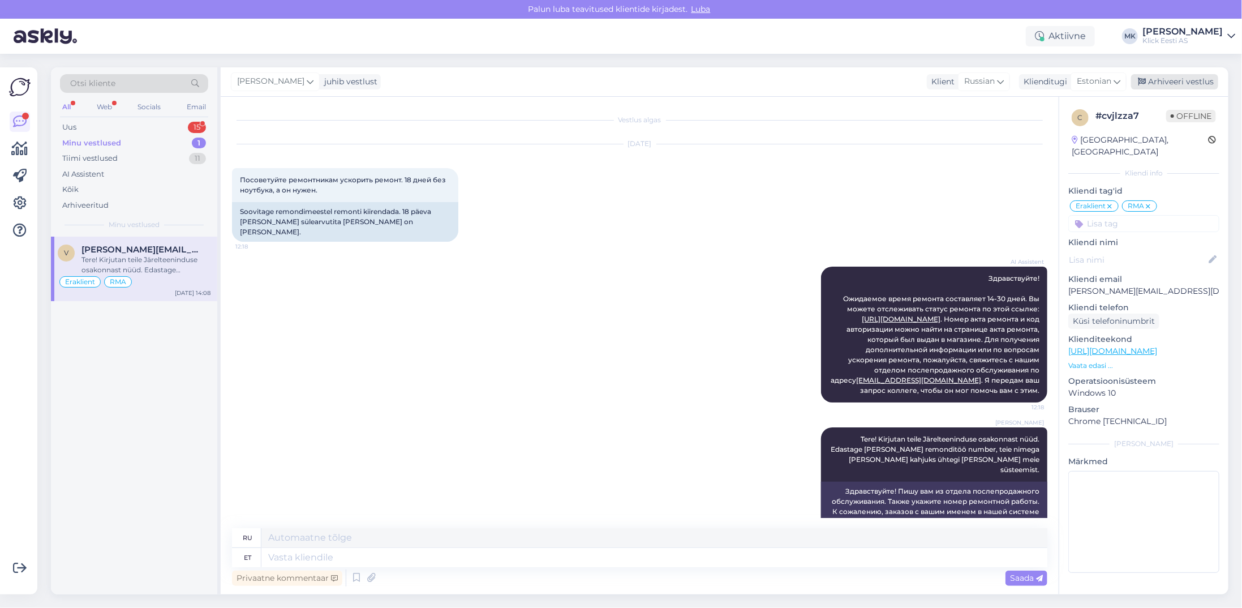
click at [1158, 83] on div "Arhiveeri vestlus" at bounding box center [1174, 81] width 87 height 15
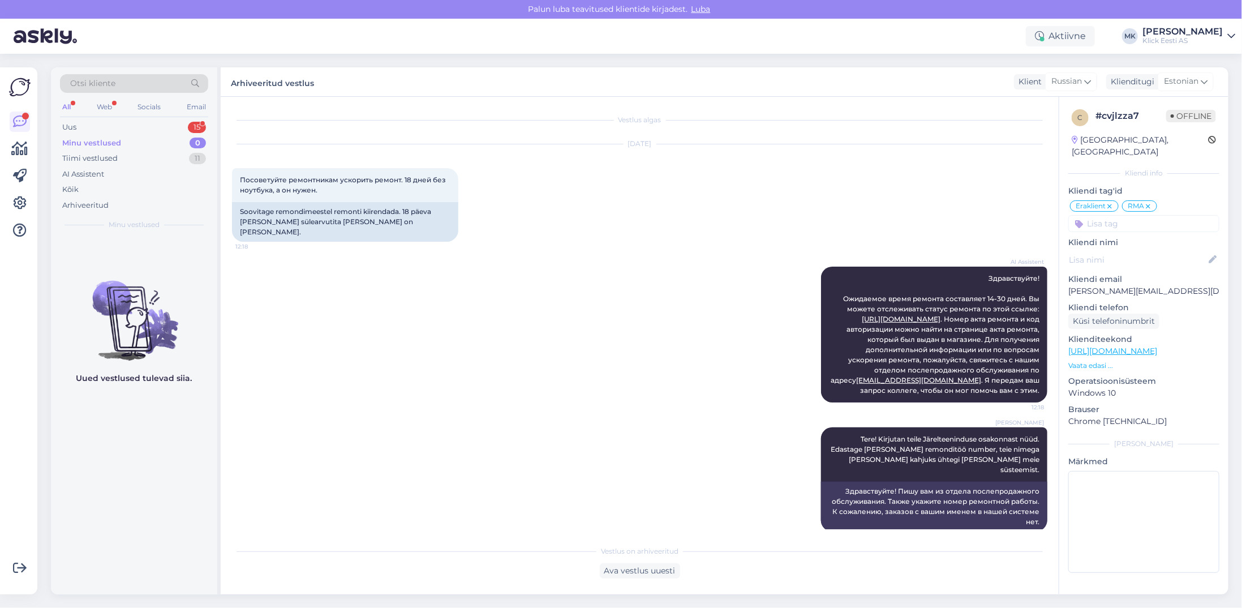
click at [96, 140] on div "Minu vestlused" at bounding box center [91, 143] width 59 height 11
click at [10, 150] on link at bounding box center [20, 149] width 20 height 20
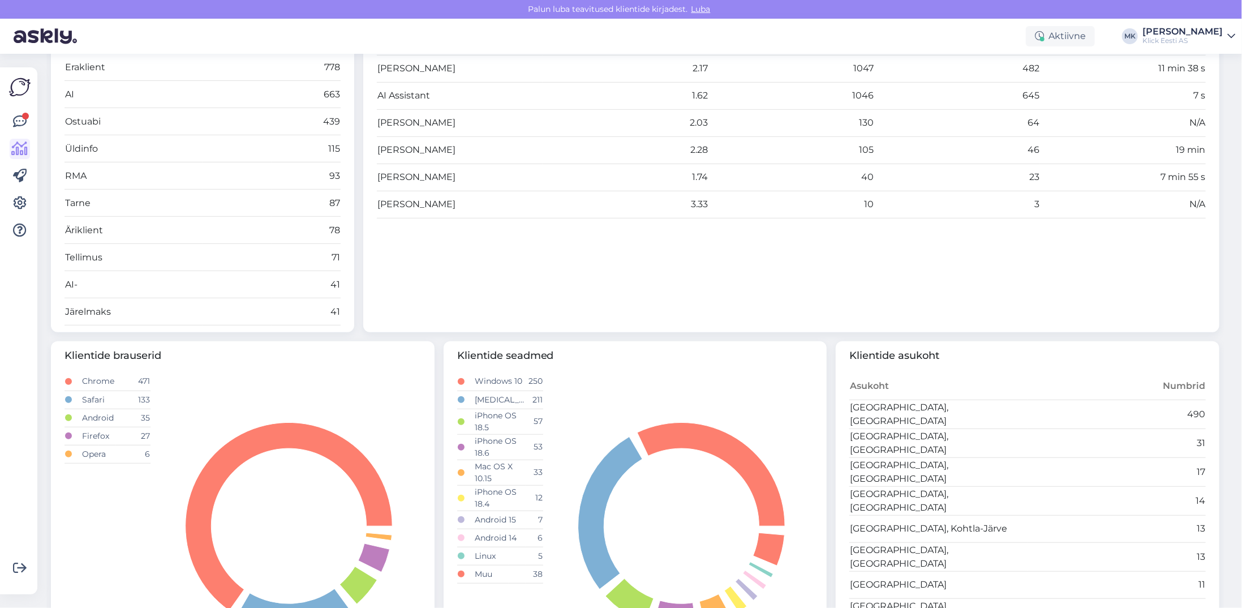
scroll to position [453, 0]
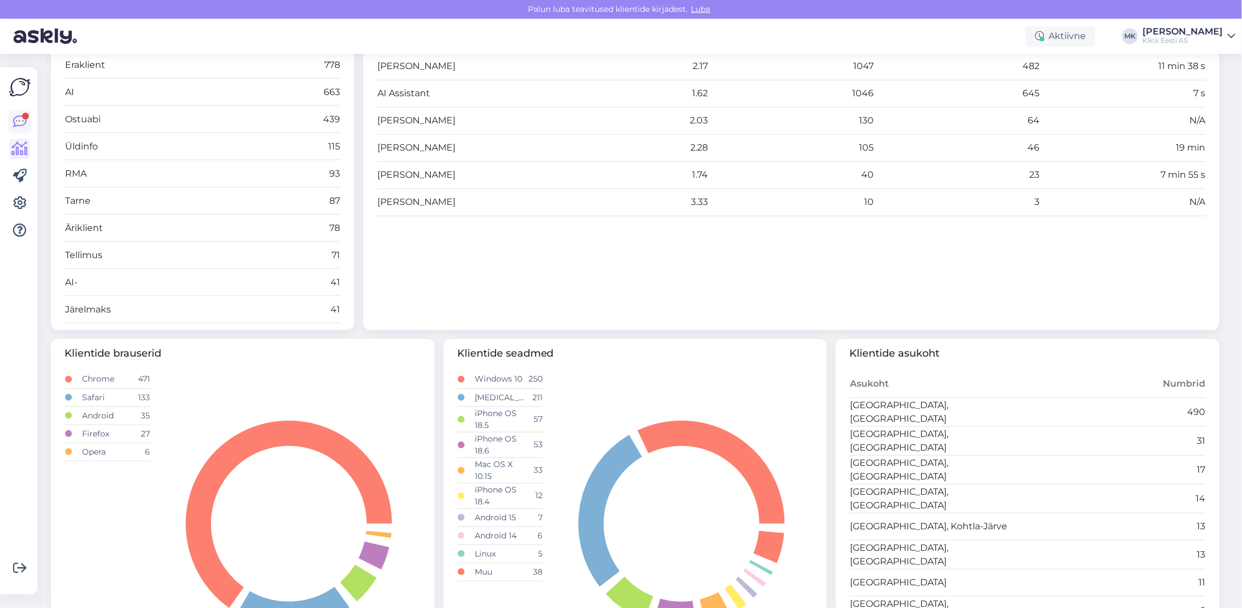
click at [18, 122] on icon at bounding box center [20, 122] width 14 height 14
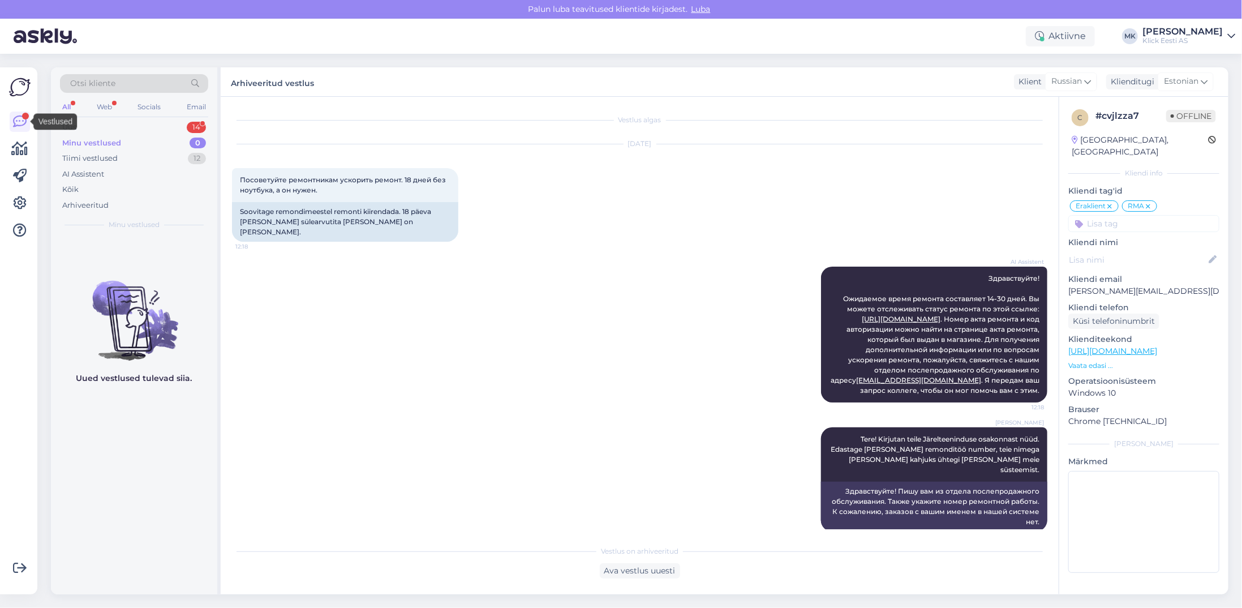
click at [75, 144] on div "Minu vestlused" at bounding box center [91, 143] width 59 height 11
click at [80, 204] on div "Arhiveeritud" at bounding box center [85, 205] width 46 height 11
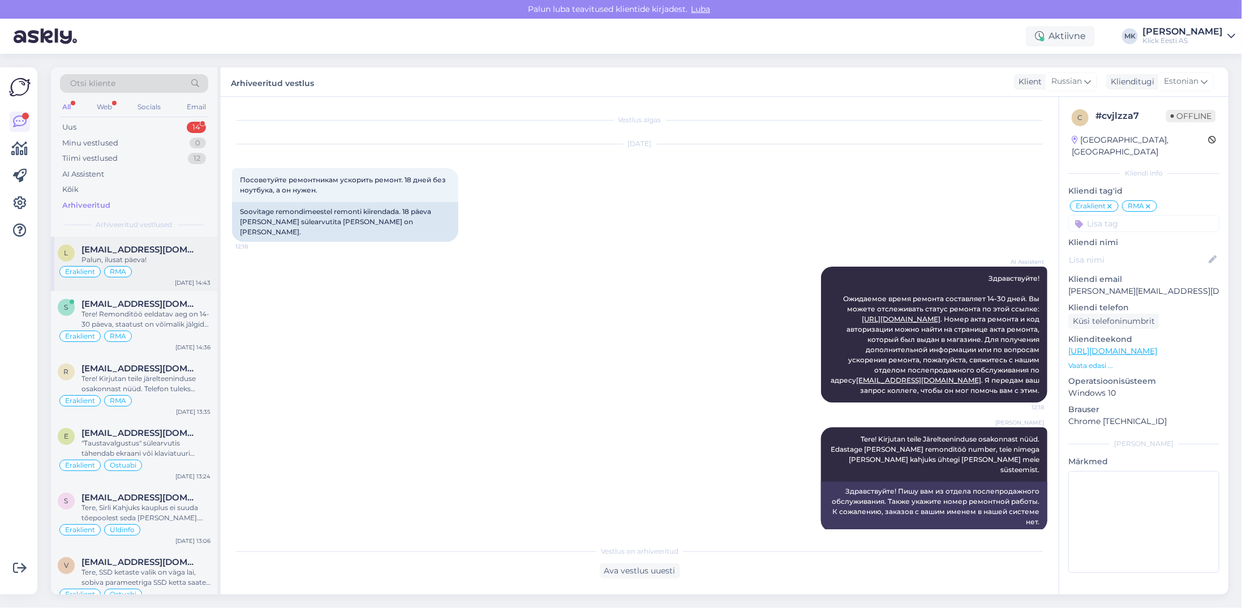
click at [105, 257] on div "Palun, ilusat päeva!" at bounding box center [145, 260] width 129 height 10
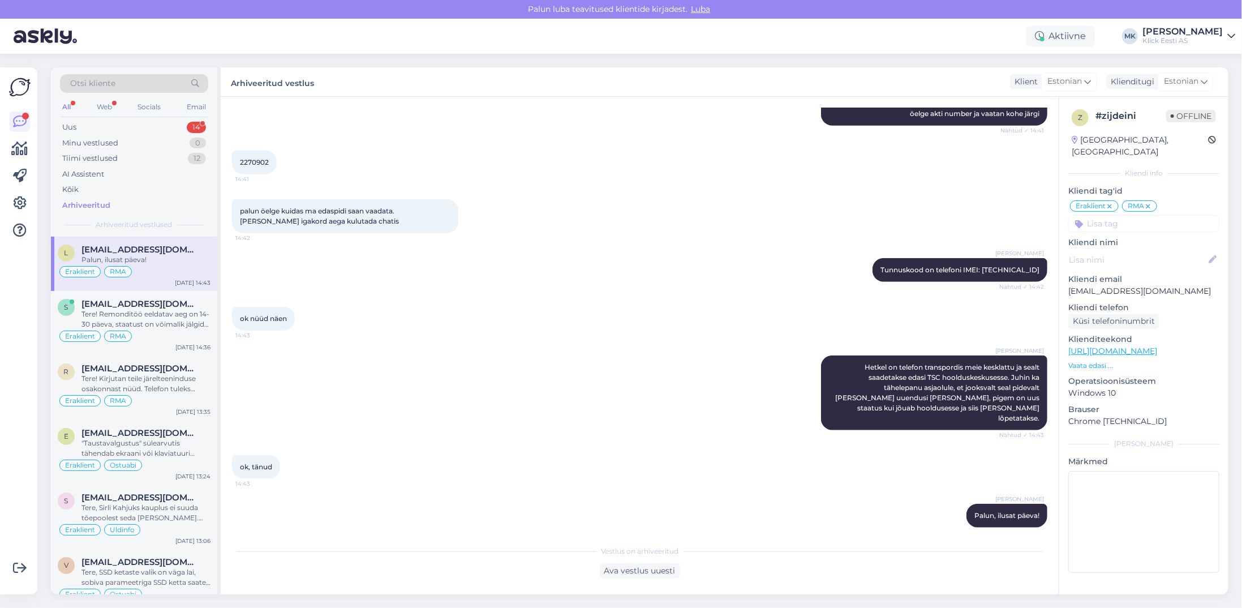
click at [1195, 31] on div "[PERSON_NAME]" at bounding box center [1183, 31] width 80 height 9
click at [1127, 119] on div "Logi välja" at bounding box center [1134, 115] width 201 height 20
